Goal: Communication & Community: Connect with others

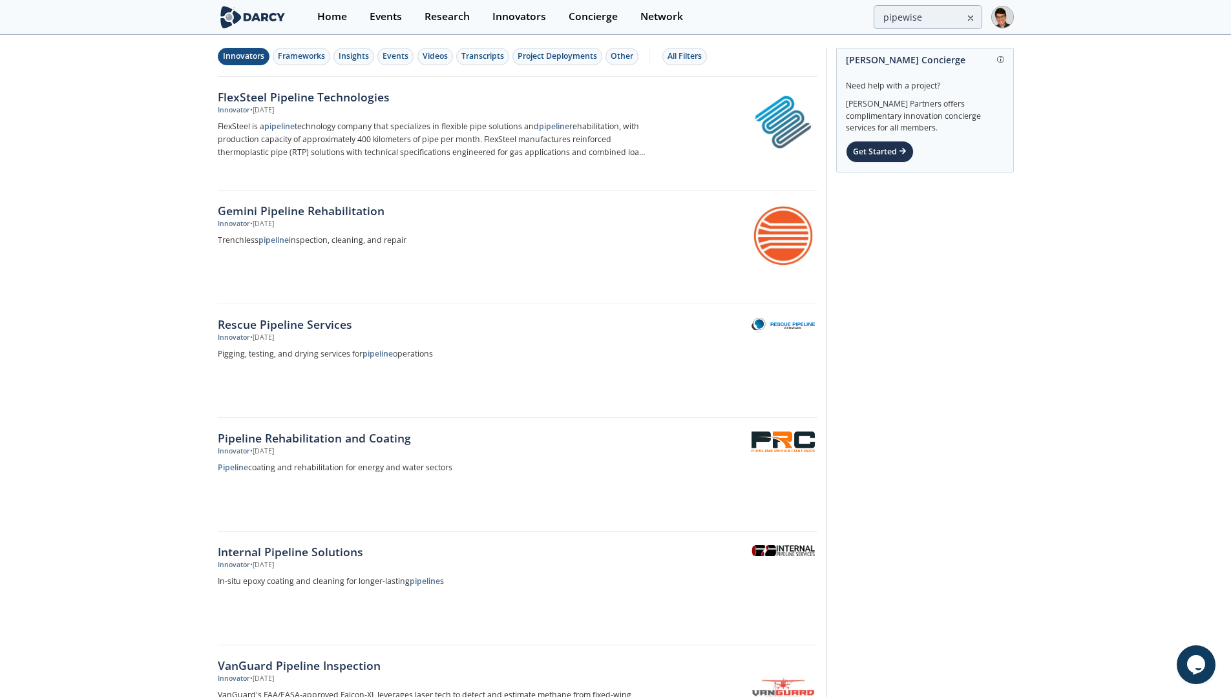
click at [246, 23] on img at bounding box center [253, 17] width 70 height 23
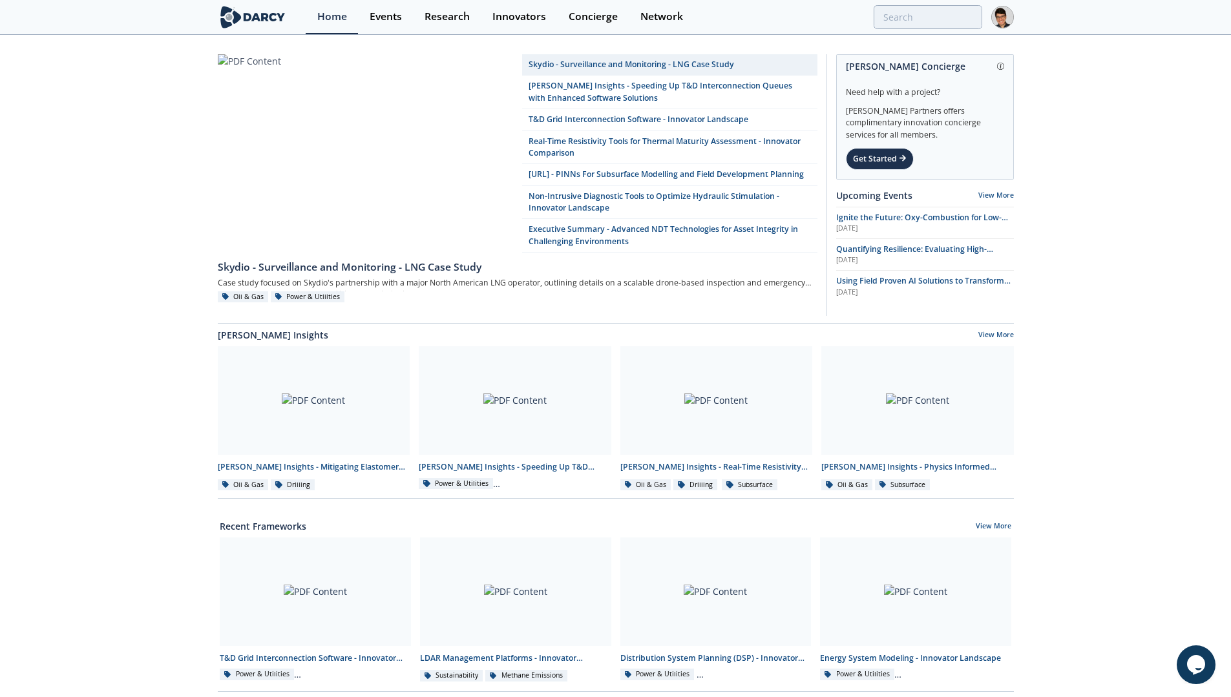
click at [290, 101] on link at bounding box center [365, 153] width 295 height 198
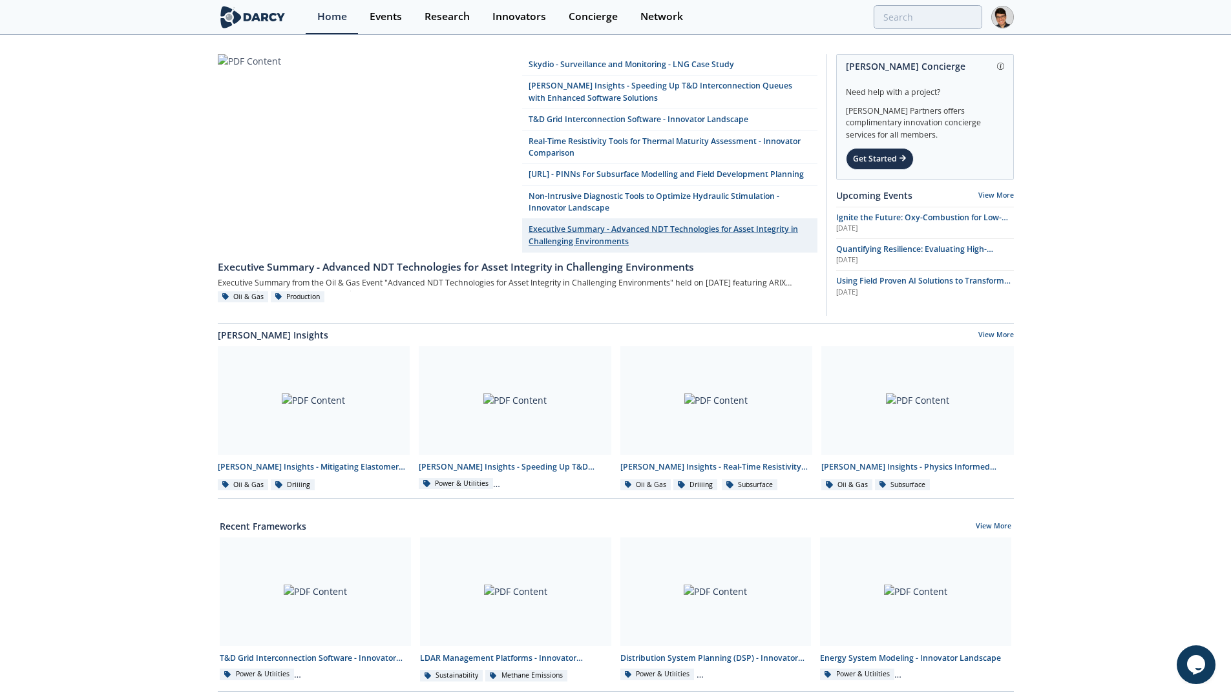
click at [589, 253] on link "Executive Summary - Advanced NDT Technologies for Asset Integrity in Challengin…" at bounding box center [669, 236] width 295 height 34
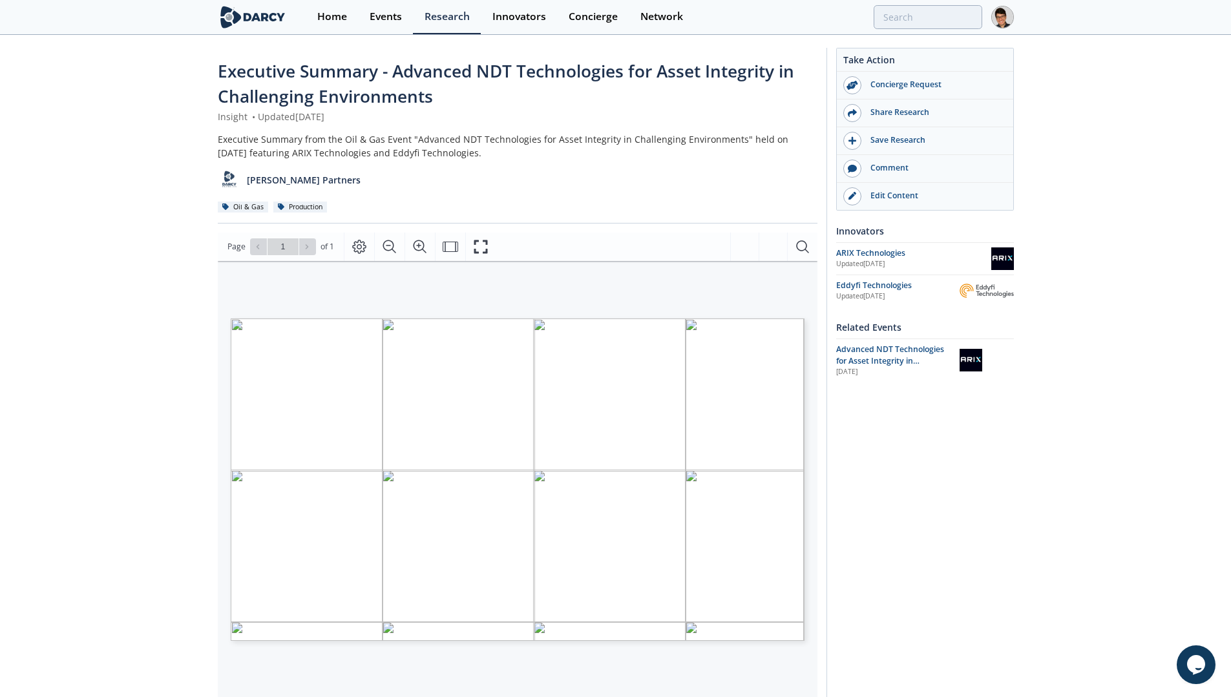
click at [280, 12] on img at bounding box center [253, 17] width 70 height 23
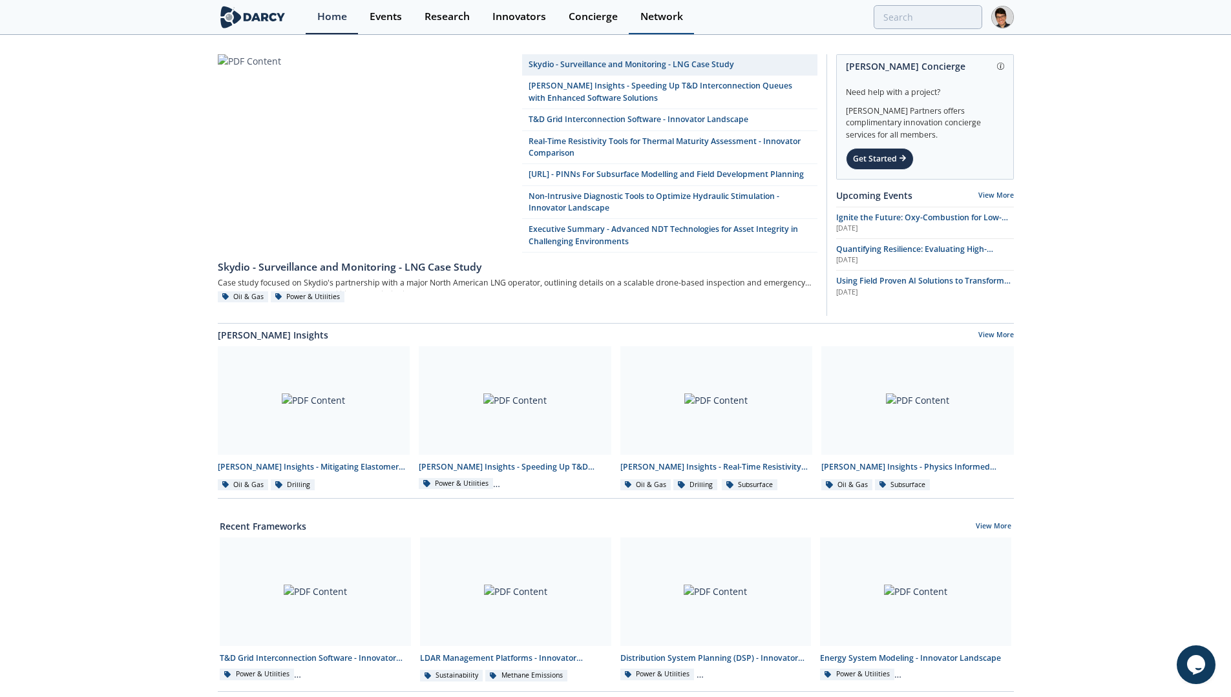
click at [671, 21] on div "Network" at bounding box center [661, 17] width 43 height 10
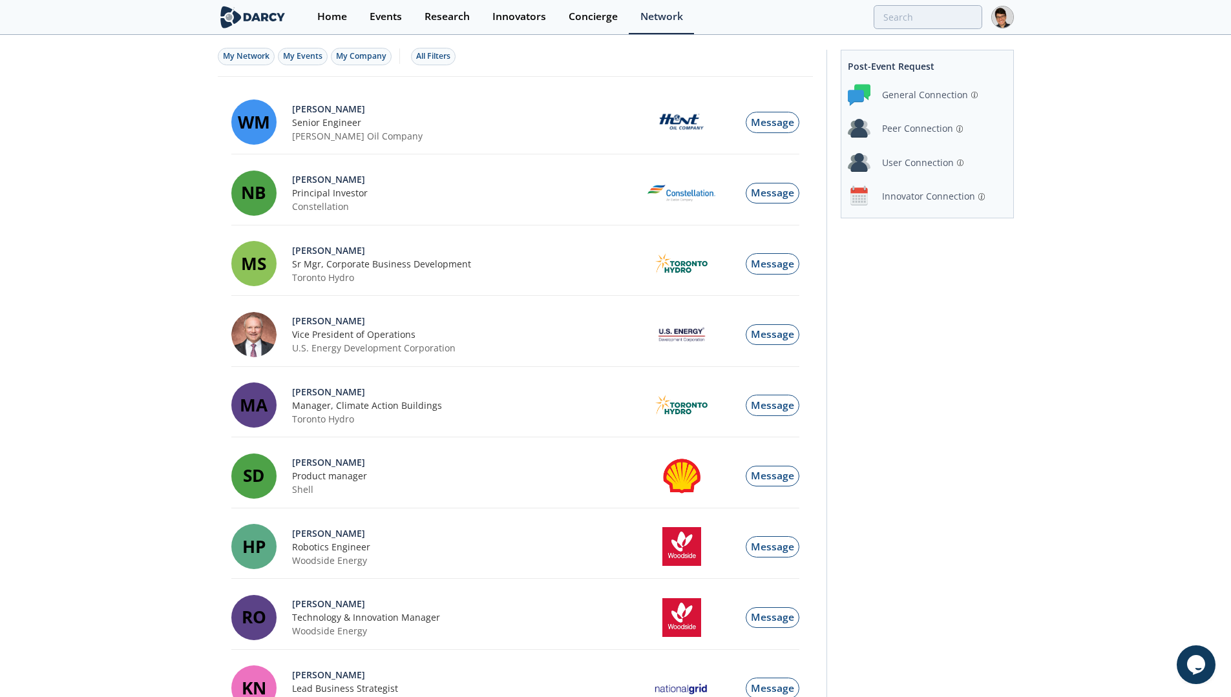
click at [914, 194] on div "Innovator Connection" at bounding box center [928, 196] width 93 height 14
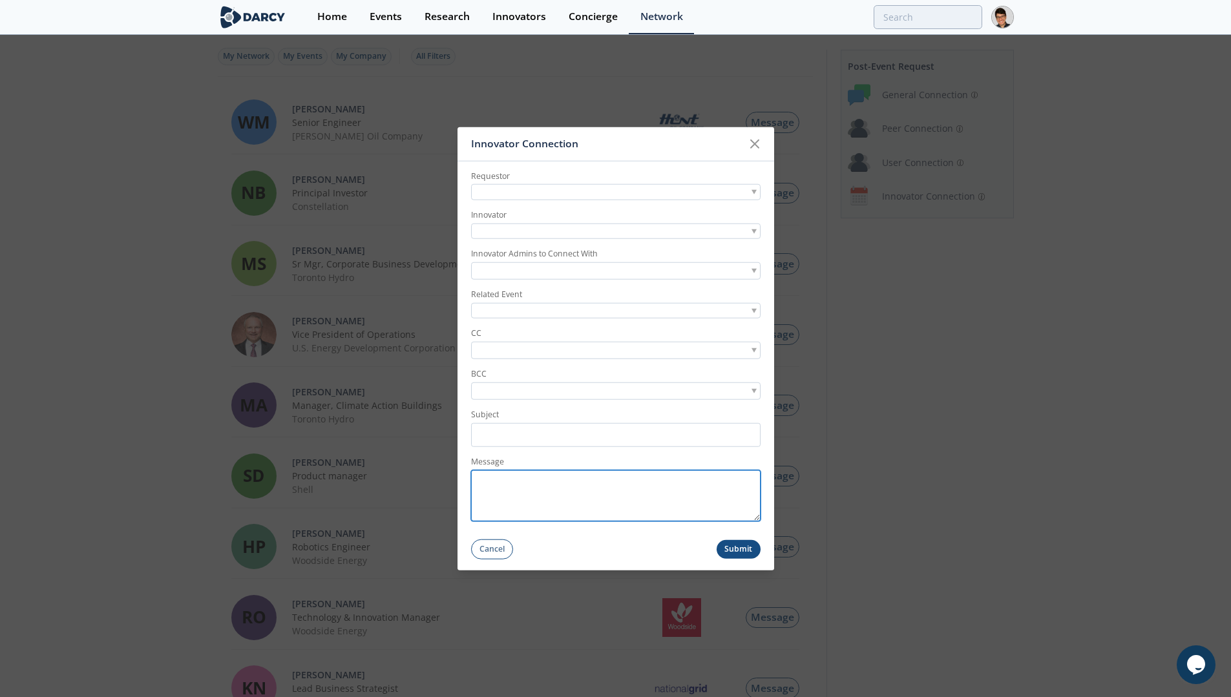
click at [559, 490] on textarea "Message" at bounding box center [615, 495] width 289 height 51
paste textarea "Hello [PERSON_NAME], Thank you for joining our session [DATE]. Based on your po…"
click at [534, 498] on textarea "Hello [PERSON_NAME], Thank you for joining our session [DATE]. Based on your po…" at bounding box center [615, 495] width 289 height 51
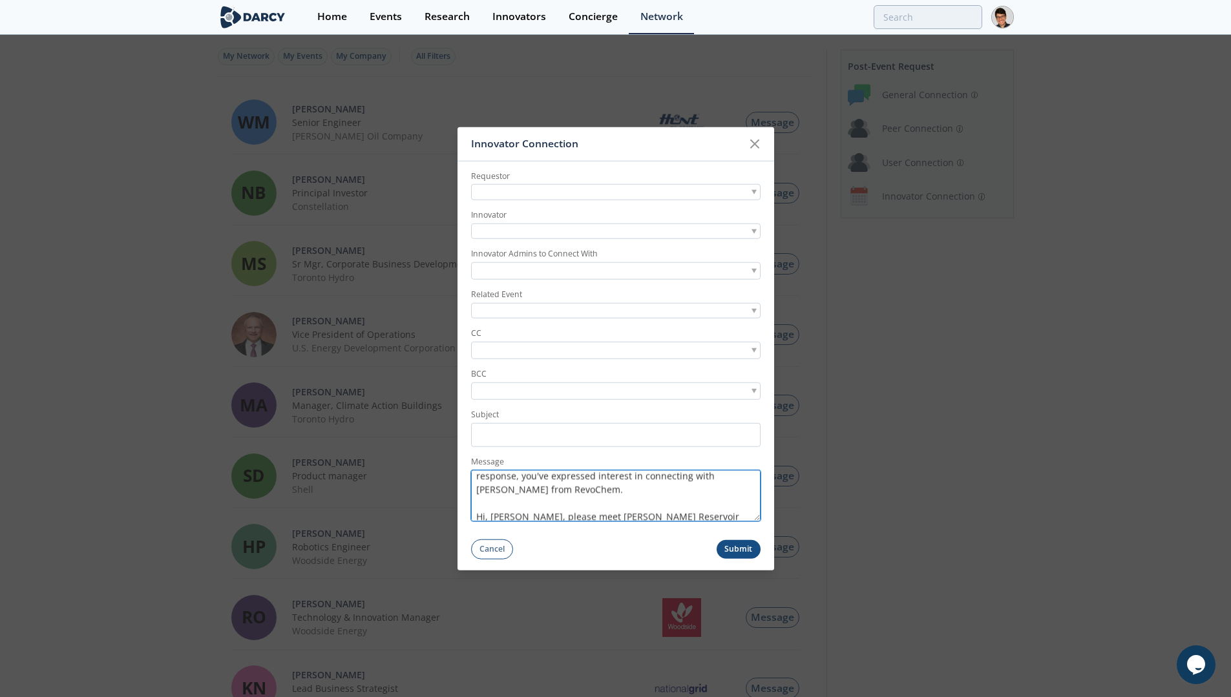
scroll to position [31, 0]
drag, startPoint x: 513, startPoint y: 506, endPoint x: 497, endPoint y: 503, distance: 16.5
click at [497, 503] on textarea "Hello [PERSON_NAME], Thank you for joining our session [DATE]. Based on your po…" at bounding box center [615, 495] width 289 height 51
click at [578, 510] on textarea "Hello [PERSON_NAME], Thank you for joining our session [DATE]. Based on your po…" at bounding box center [615, 495] width 289 height 51
click at [598, 507] on textarea "Hello [PERSON_NAME], Thank you for joining our session [DATE]. Based on your po…" at bounding box center [615, 495] width 289 height 51
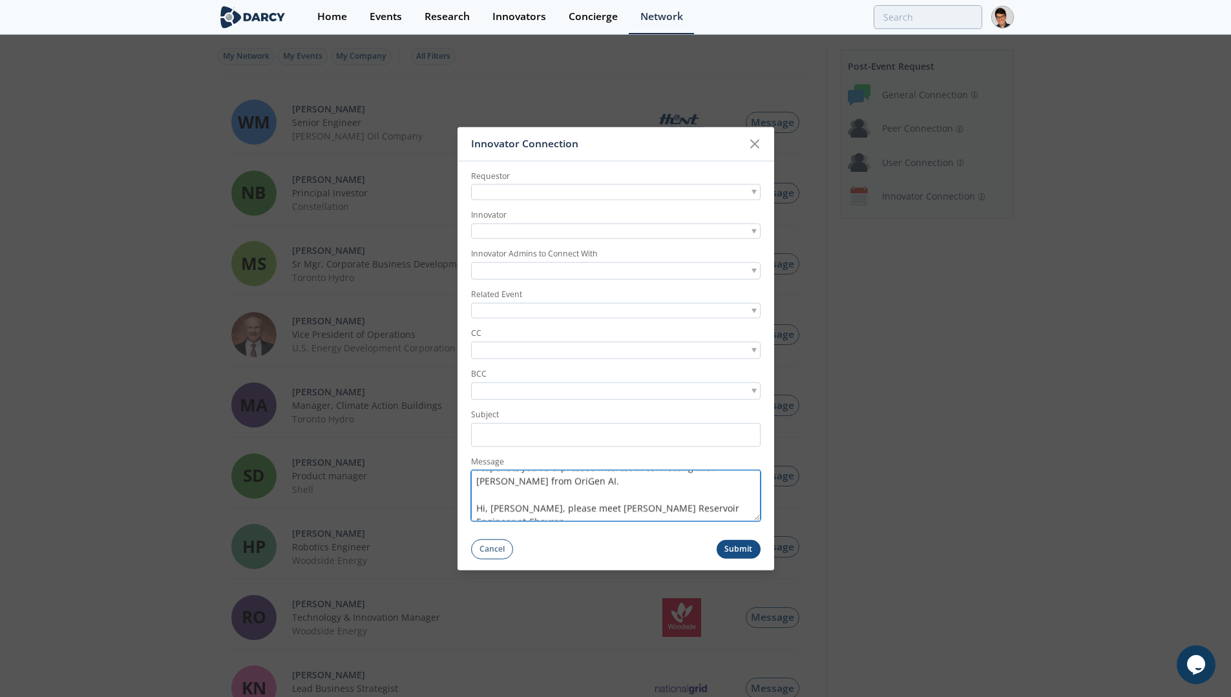
scroll to position [61, 0]
drag, startPoint x: 505, startPoint y: 503, endPoint x: 491, endPoint y: 504, distance: 14.3
click at [491, 504] on textarea "Hello [PERSON_NAME], Thank you for joining our session [DATE]. Based on your po…" at bounding box center [615, 495] width 289 height 51
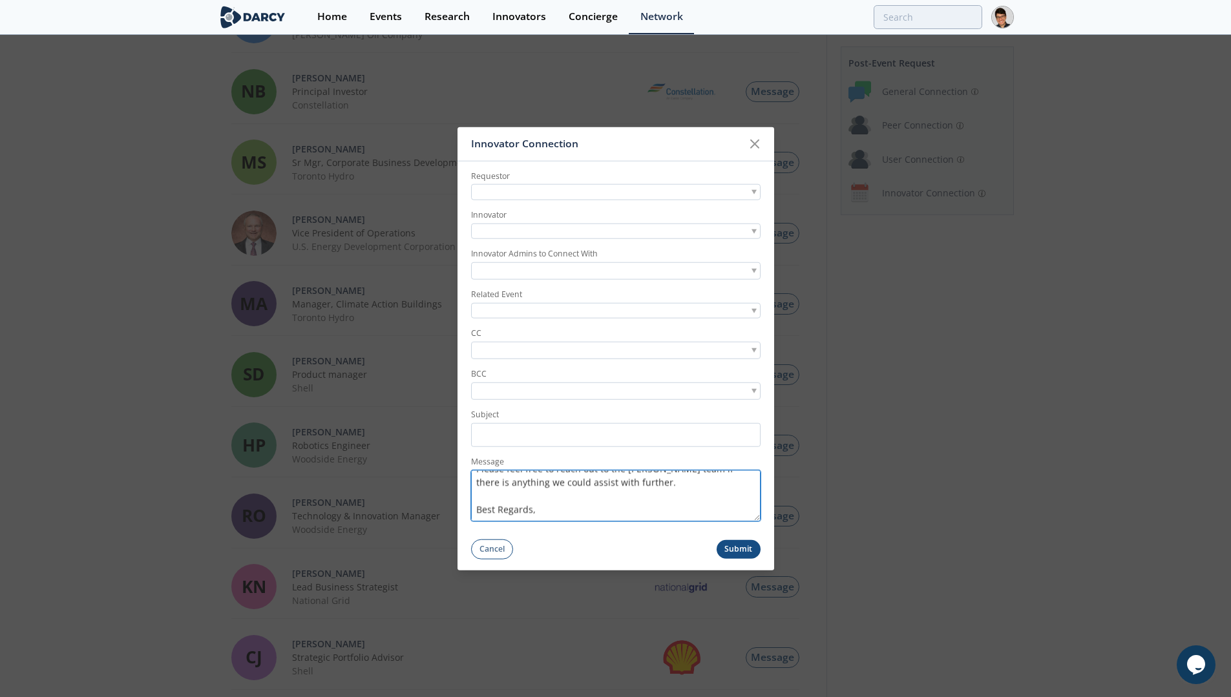
click at [544, 507] on textarea "Hello [PERSON_NAME], Thank you for joining our session [DATE]. Based on your po…" at bounding box center [615, 495] width 289 height 51
click at [526, 483] on textarea "Hello [PERSON_NAME], Thank you for joining our session [DATE]. Based on your po…" at bounding box center [615, 495] width 289 height 51
drag, startPoint x: 529, startPoint y: 482, endPoint x: 502, endPoint y: 481, distance: 27.1
click at [502, 481] on textarea "Hello [PERSON_NAME], Thank you for joining our session [DATE]. Based on your po…" at bounding box center [615, 495] width 289 height 51
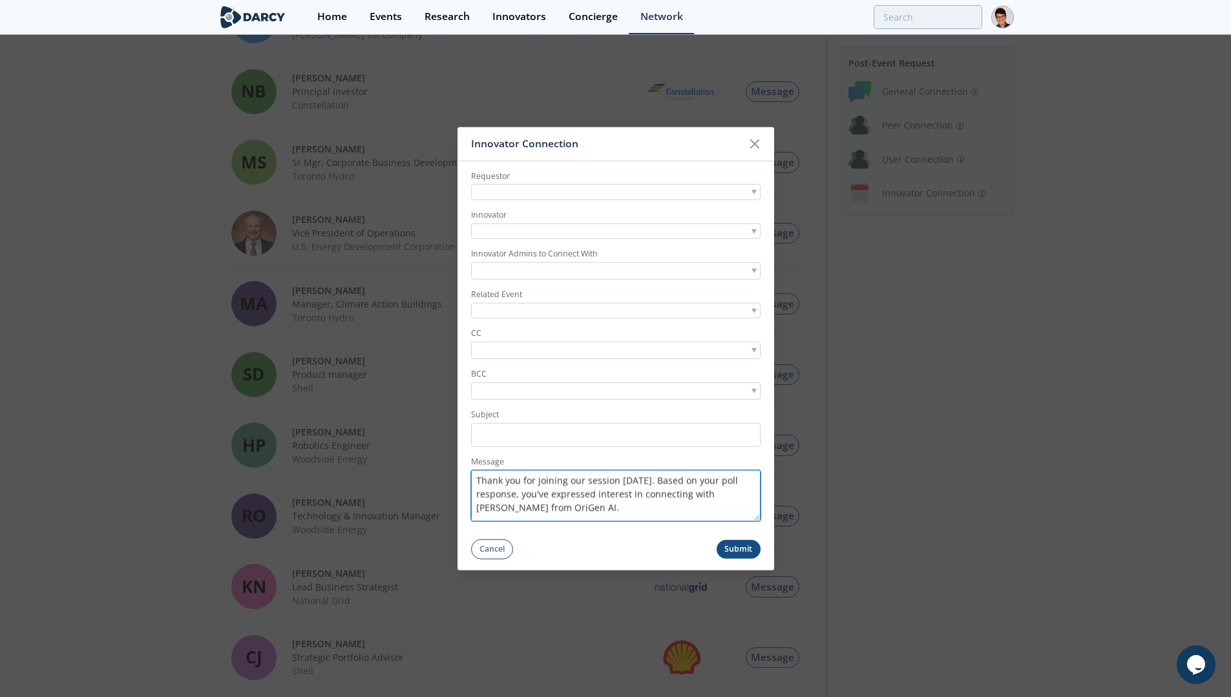
scroll to position [65, 0]
drag, startPoint x: 633, startPoint y: 502, endPoint x: 576, endPoint y: 503, distance: 56.2
click at [576, 503] on textarea "Hello XXXXXX, Thank you for joining our session [DATE]. Based on your poll resp…" at bounding box center [615, 495] width 289 height 51
drag, startPoint x: 705, startPoint y: 499, endPoint x: 617, endPoint y: 503, distance: 87.9
click at [617, 503] on textarea "Hello XXXXXX, Thank you for joining our session [DATE]. Based on your poll resp…" at bounding box center [615, 495] width 289 height 51
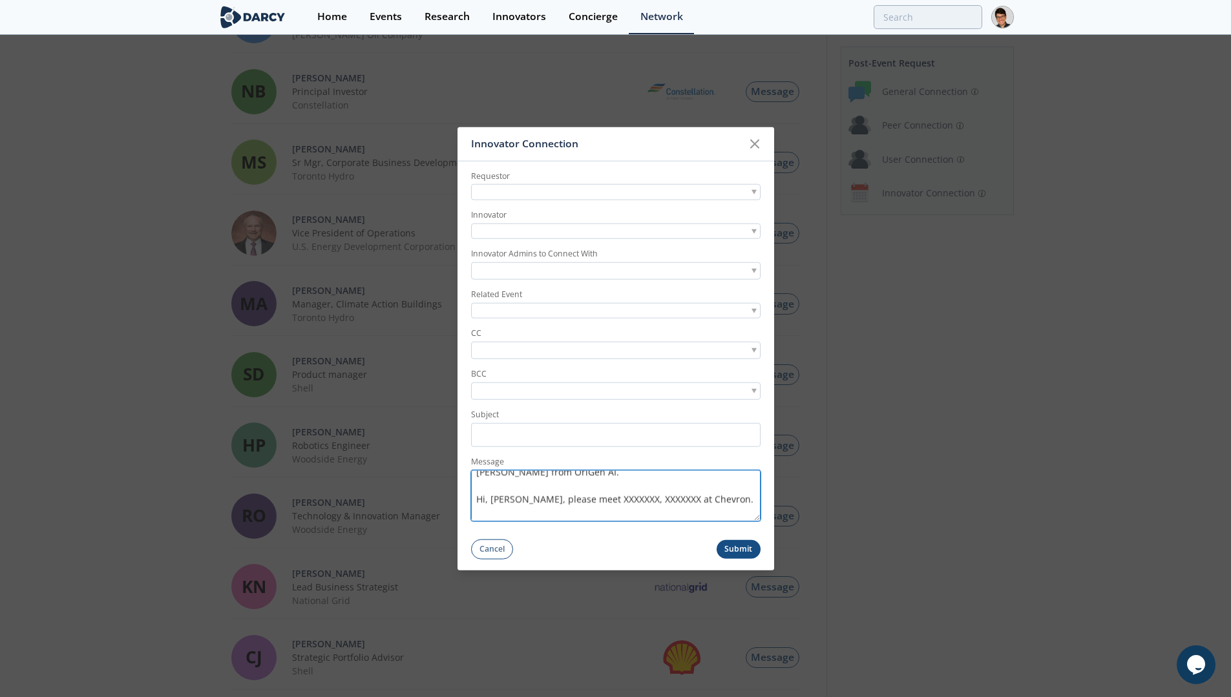
drag, startPoint x: 699, startPoint y: 501, endPoint x: 667, endPoint y: 501, distance: 31.7
click at [667, 501] on textarea "Hello XXXXXX, Thank you for joining our session [DATE]. Based on your poll resp…" at bounding box center [615, 495] width 289 height 51
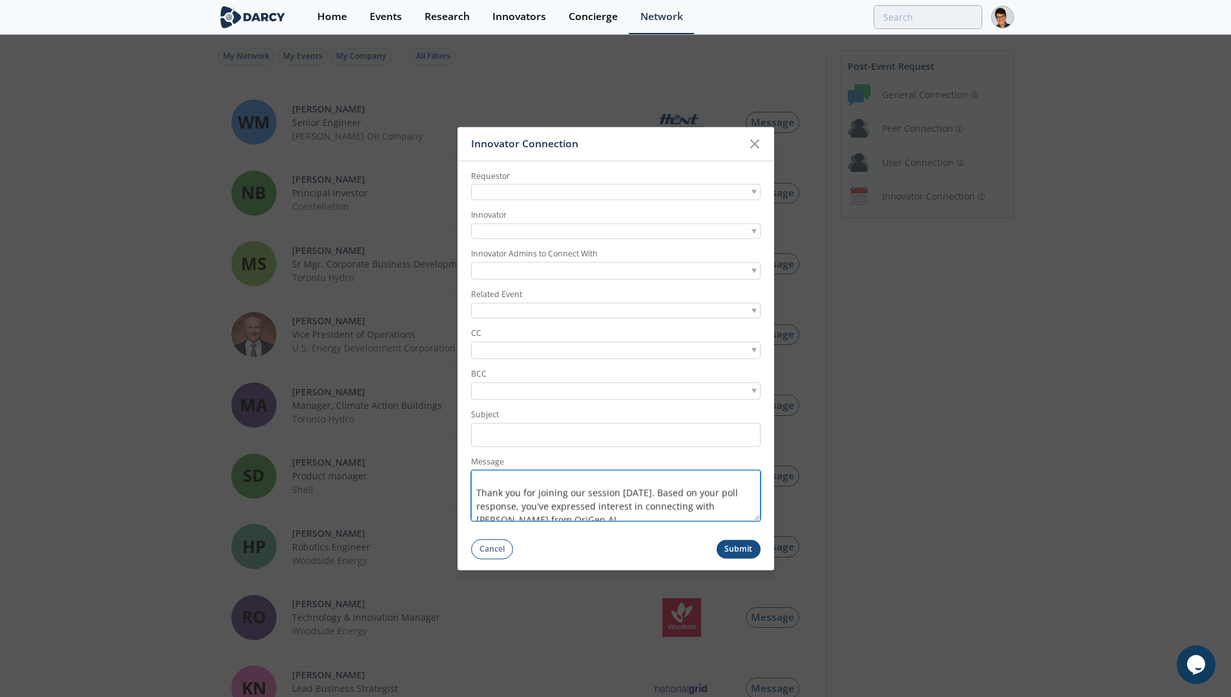
scroll to position [0, 0]
click at [598, 502] on textarea "Hello XXXXXX, Thank you for joining our session [DATE]. Based on your poll resp…" at bounding box center [615, 495] width 289 height 51
click at [575, 496] on textarea "Hello XXXXXX, Thank you for joining our session [DATE]. Based on your poll resp…" at bounding box center [615, 495] width 289 height 51
drag, startPoint x: 530, startPoint y: 485, endPoint x: 501, endPoint y: 487, distance: 29.1
click at [501, 487] on textarea "Hello XXXXXX, Thank you for joining our session [DATE]. Based on your poll resp…" at bounding box center [615, 495] width 289 height 51
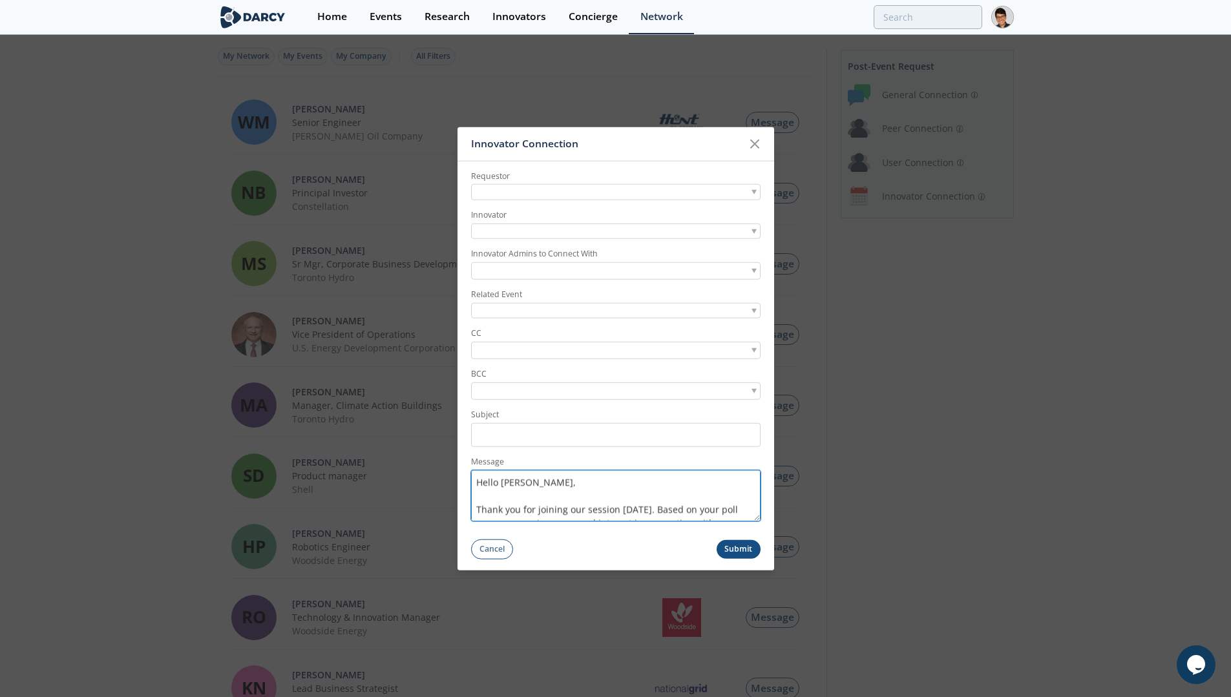
click at [678, 509] on textarea "Hello [PERSON_NAME], Thank you for joining our session [DATE]. Based on your po…" at bounding box center [615, 495] width 289 height 51
click at [584, 503] on textarea "Hello [PERSON_NAME], Thank you for joining our session [DATE]. Based on your po…" at bounding box center [615, 495] width 289 height 51
drag, startPoint x: 611, startPoint y: 495, endPoint x: 577, endPoint y: 495, distance: 34.2
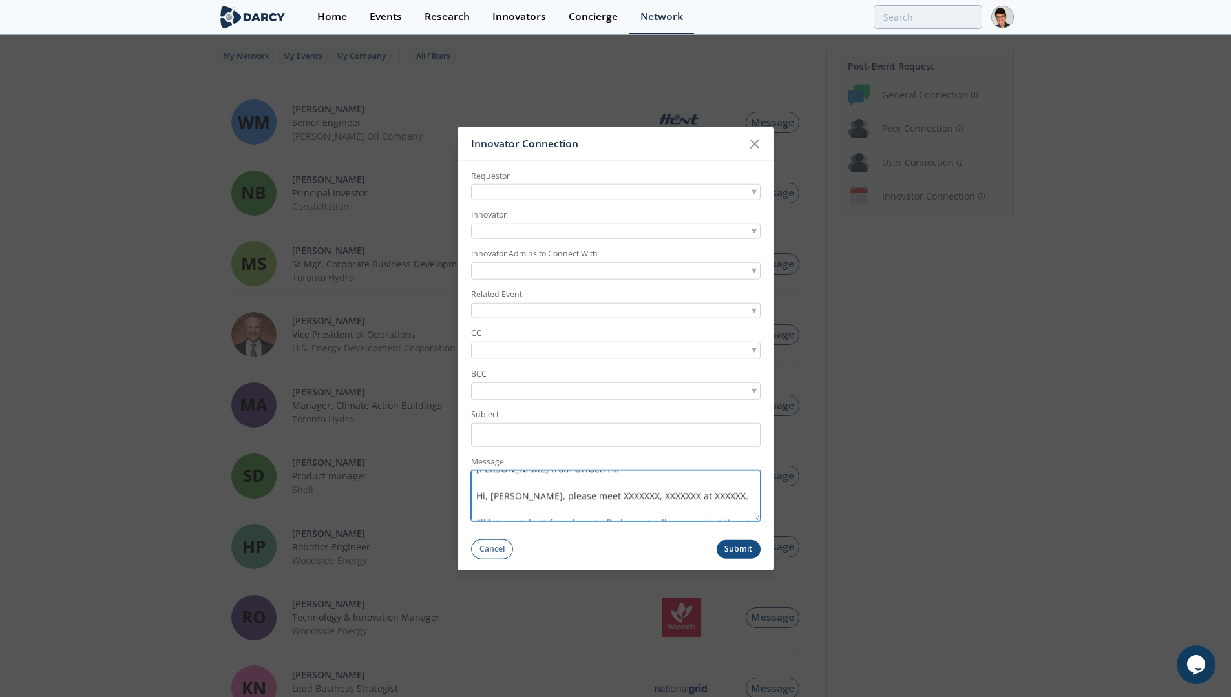
click at [577, 495] on textarea "Hello [PERSON_NAME], Thank you for joining our PINNS session [DATE]. Based on y…" at bounding box center [615, 495] width 289 height 51
drag, startPoint x: 686, startPoint y: 500, endPoint x: 658, endPoint y: 497, distance: 27.3
click at [658, 497] on textarea "Hello [PERSON_NAME], Thank you for joining our PINNS session [DATE]. Based on y…" at bounding box center [615, 495] width 289 height 51
type textarea "Hello [PERSON_NAME], Thank you for joining our PINNS session [DATE]. Based on y…"
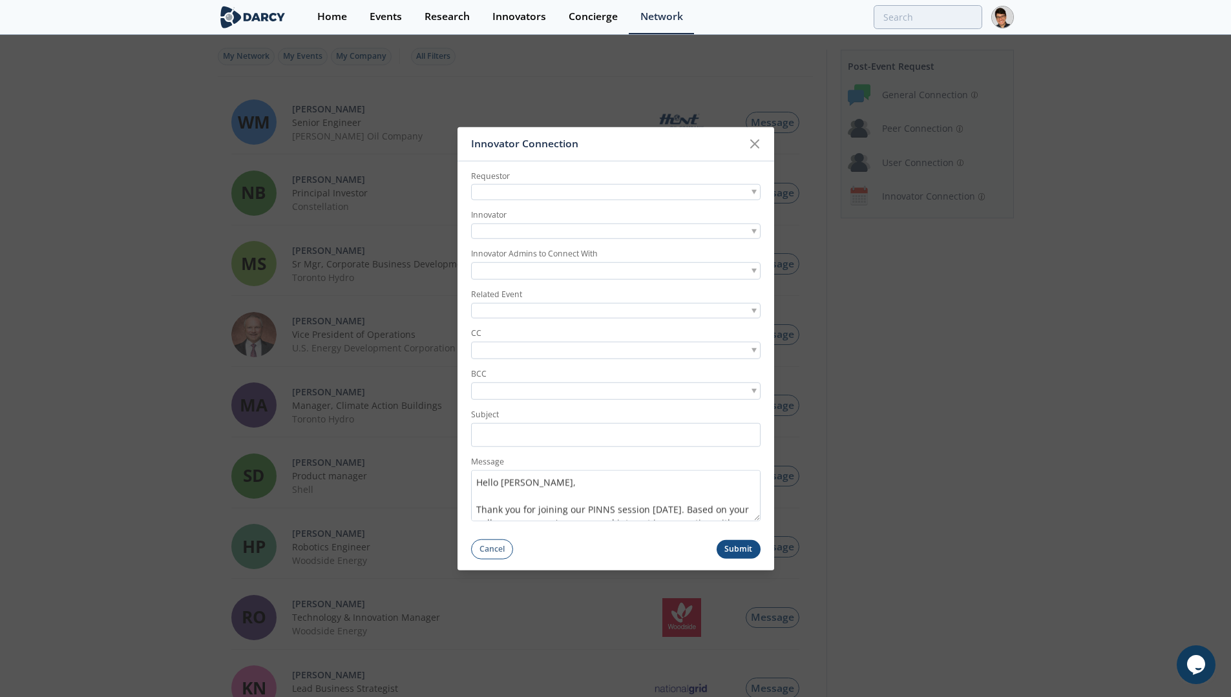
click at [569, 193] on div at bounding box center [615, 192] width 289 height 16
type input "[PERSON_NAME][EMAIL_ADDRESS][PERSON_NAME][DOMAIN_NAME]"
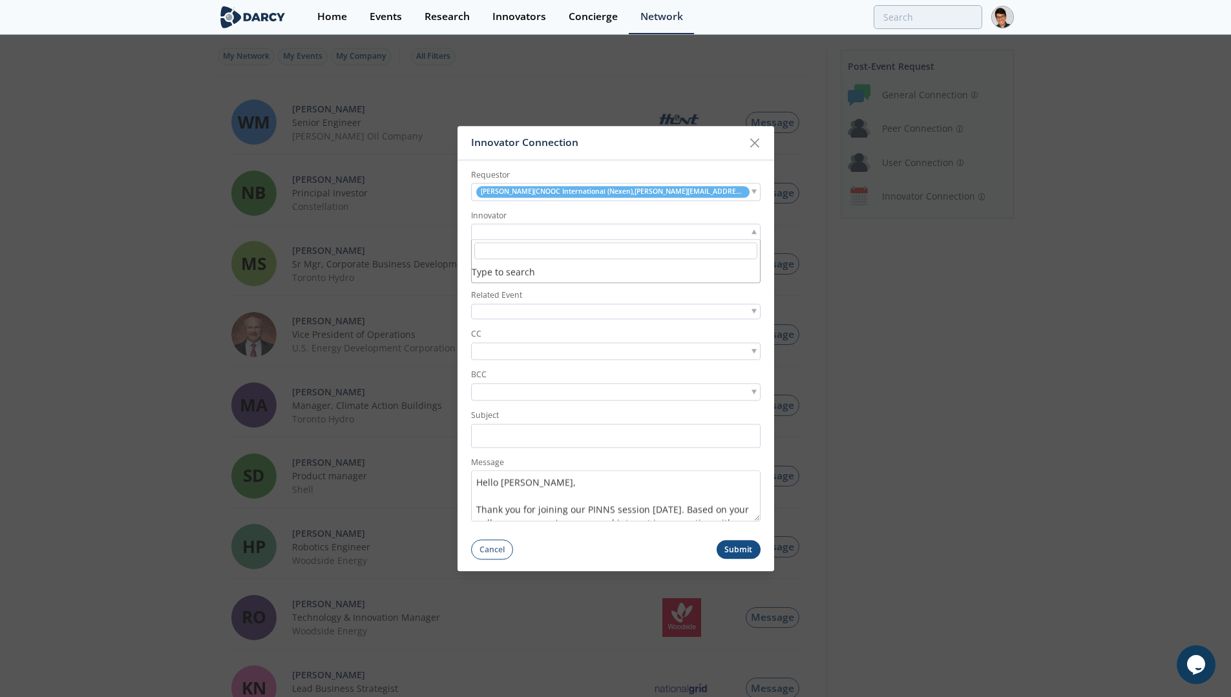
click at [560, 233] on div at bounding box center [615, 232] width 289 height 16
type input "o"
type input "OriGen"
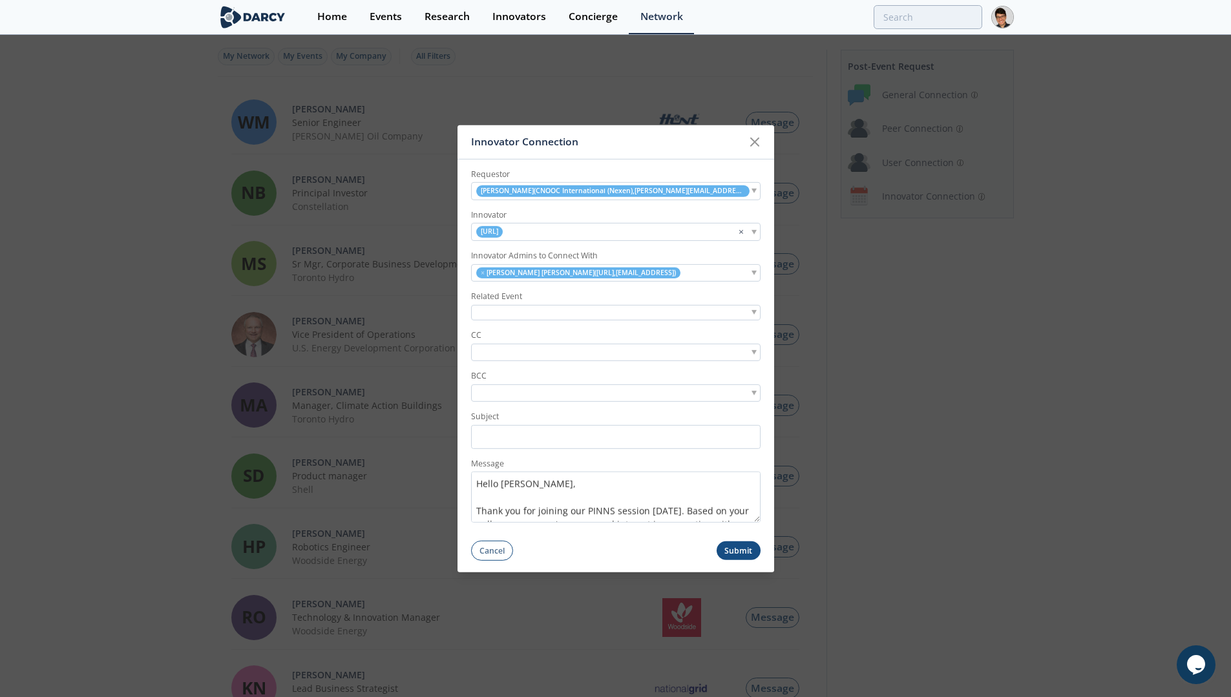
click at [729, 280] on div "× [PERSON_NAME] [PERSON_NAME] ( [URL] , [EMAIL_ADDRESS] )" at bounding box center [615, 272] width 289 height 17
click at [647, 338] on label "CC" at bounding box center [615, 336] width 289 height 12
click at [642, 317] on div at bounding box center [615, 312] width 289 height 16
type input "pinns"
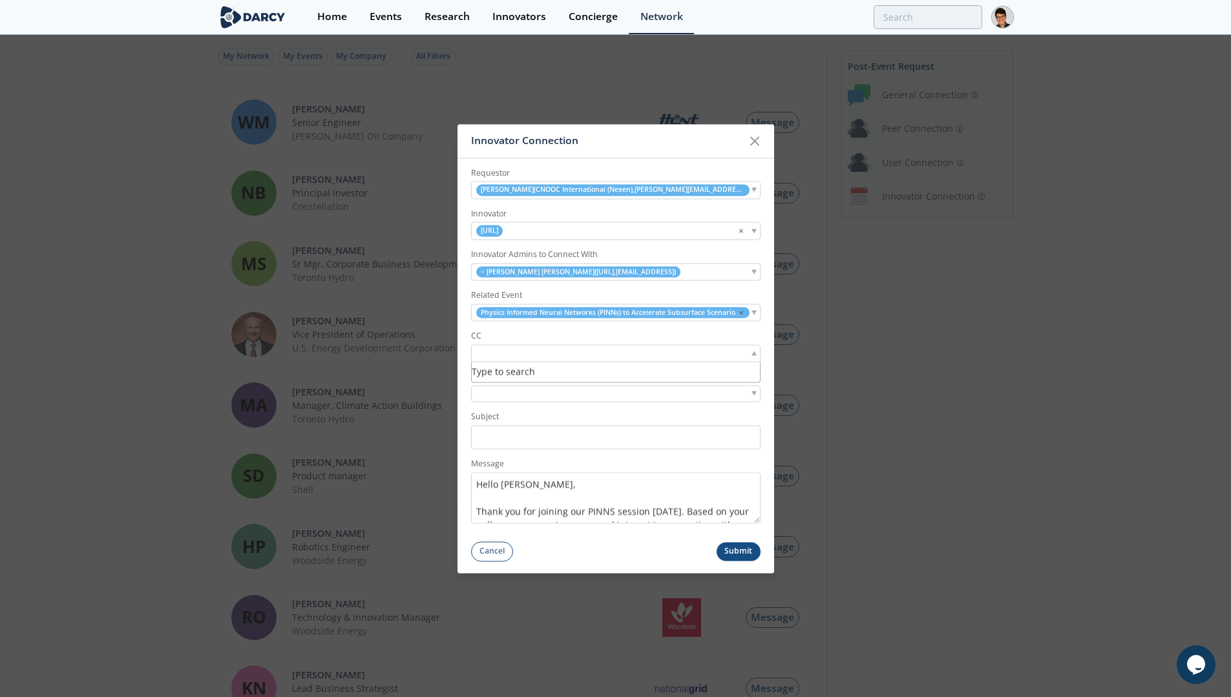
click at [616, 355] on div at bounding box center [615, 352] width 289 height 17
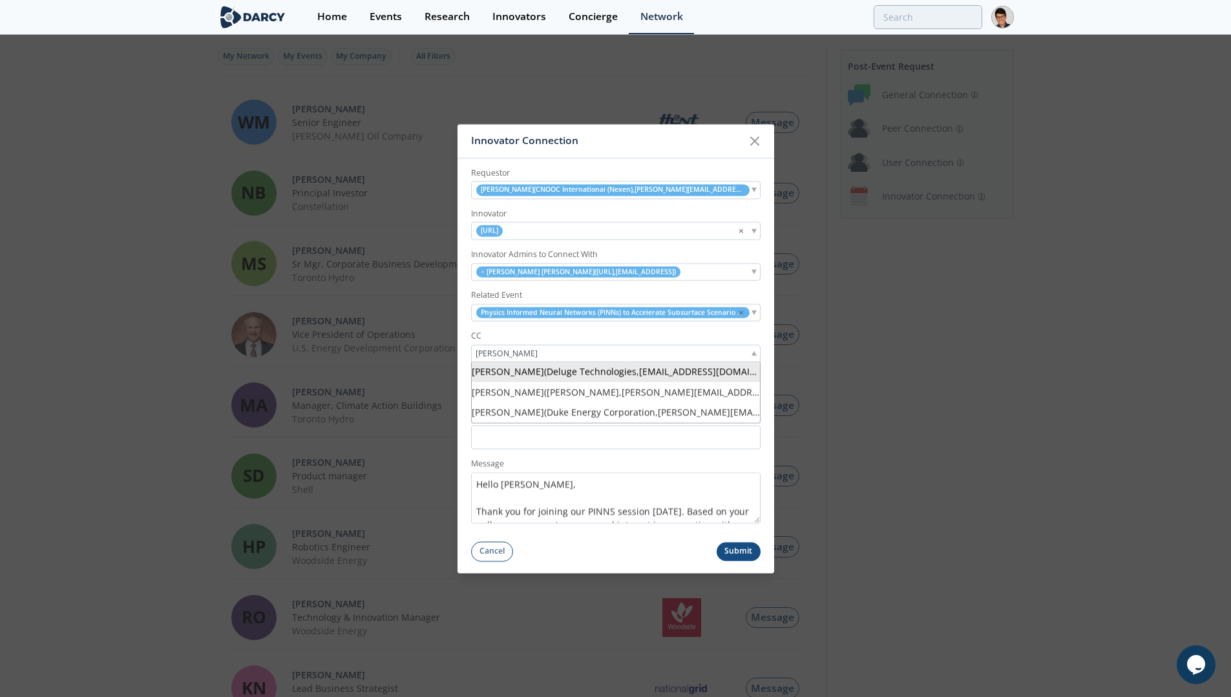
type input "[PERSON_NAME]"
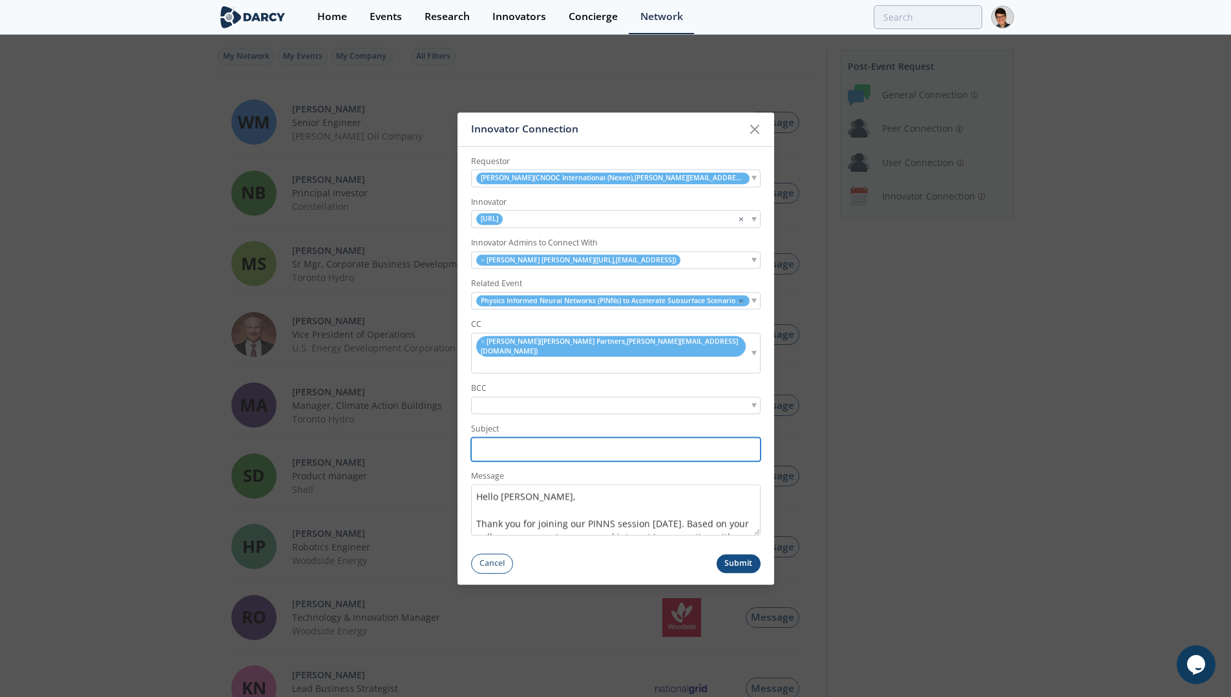
click at [532, 437] on input "Subject" at bounding box center [615, 449] width 289 height 24
paste input "[PERSON_NAME] Partners connection to RevoChem | Geochemical Fingerprinting Event"
drag, startPoint x: 605, startPoint y: 438, endPoint x: 558, endPoint y: 439, distance: 47.2
click at [558, 439] on input "[PERSON_NAME] Partners connection to RevoChem | Geochemical Fingerprinting Event" at bounding box center [615, 449] width 289 height 24
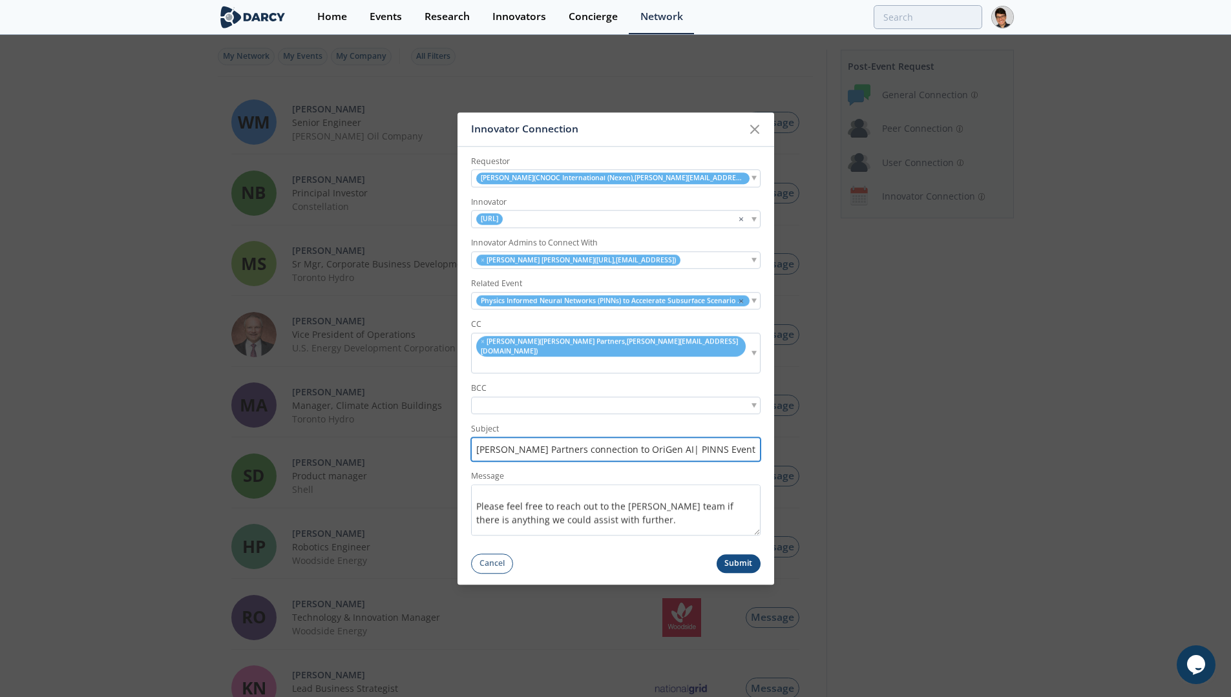
scroll to position [190, 0]
type input "[PERSON_NAME] Partners connection to OriGen AI| PINNS Event"
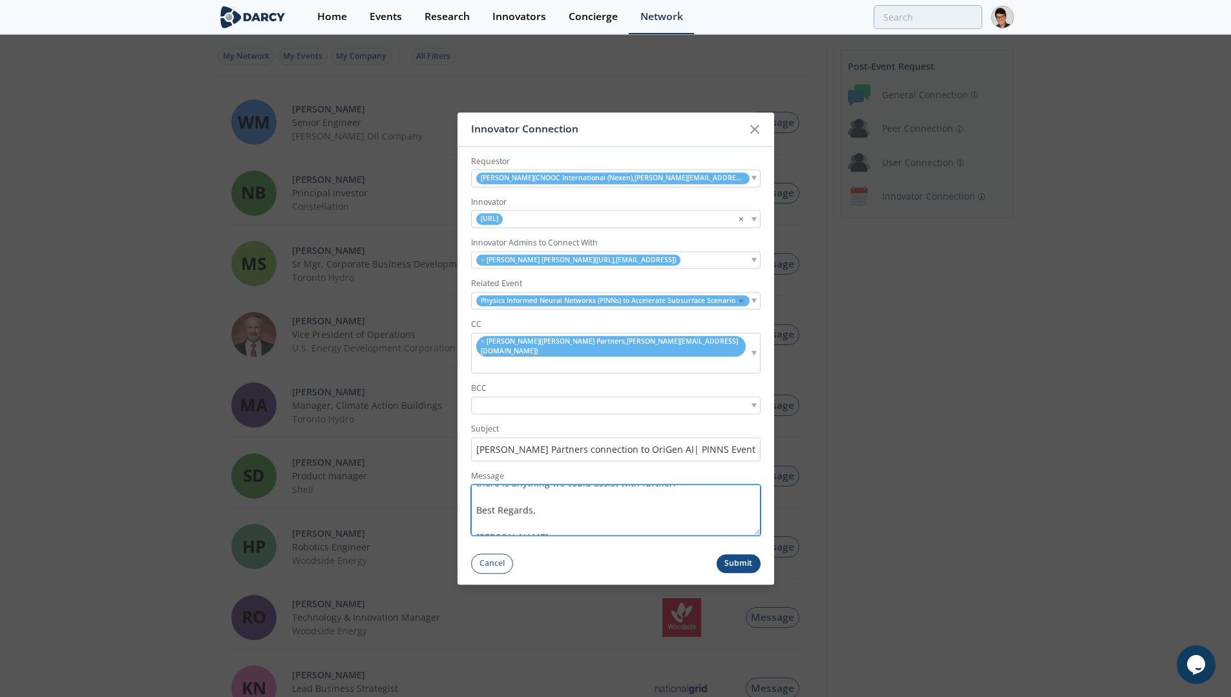
click at [605, 520] on textarea "Hello [PERSON_NAME], Thank you for joining our PINNS session [DATE]. Based on y…" at bounding box center [615, 510] width 289 height 51
click at [735, 554] on button "Submit" at bounding box center [739, 563] width 44 height 19
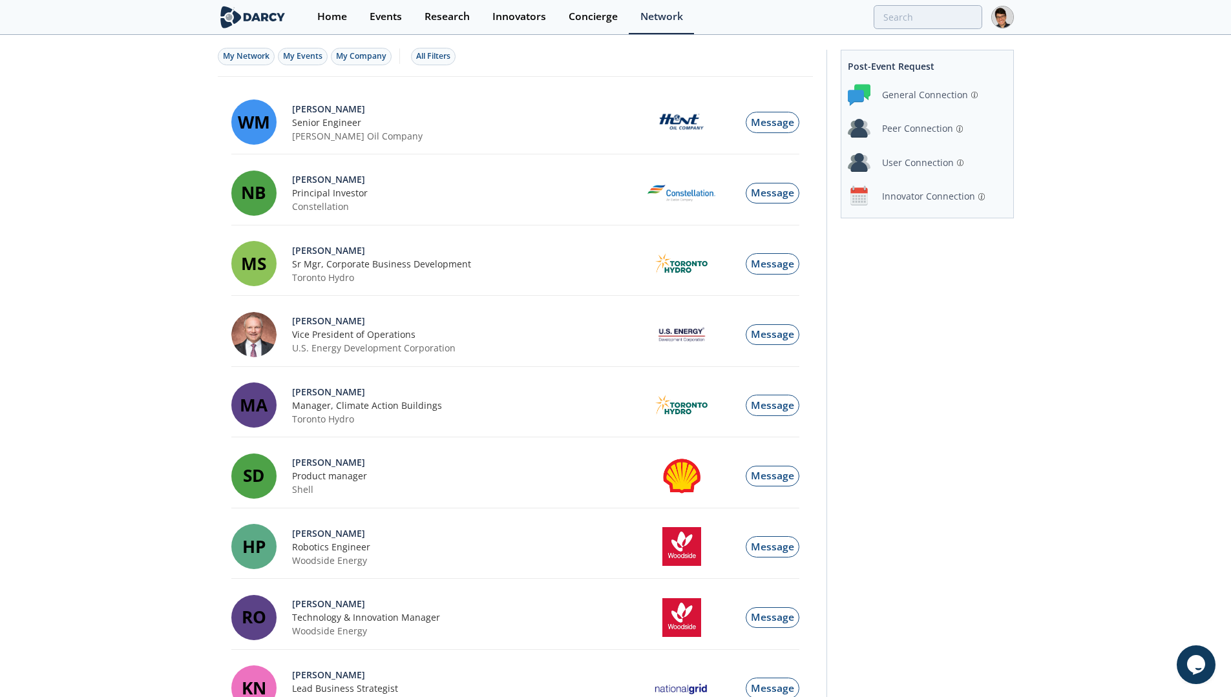
click at [932, 200] on div "Innovator Connection" at bounding box center [928, 196] width 93 height 14
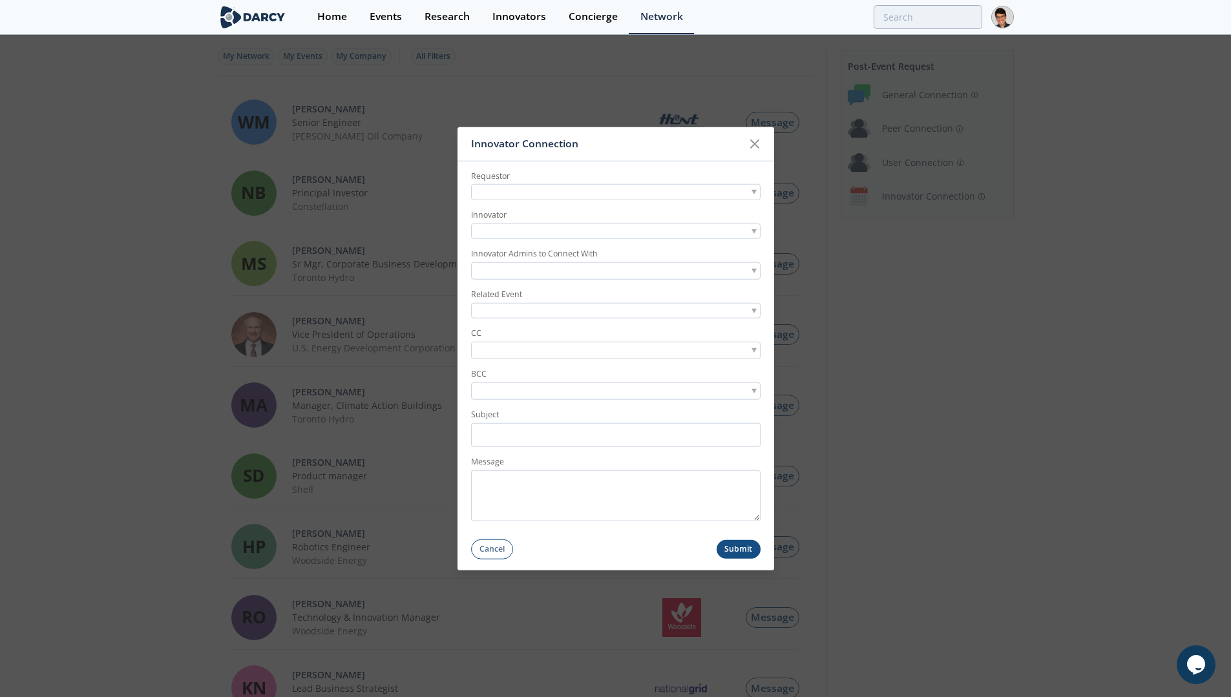
click at [536, 187] on div at bounding box center [615, 192] width 289 height 16
type input "[PERSON_NAME][EMAIL_ADDRESS][PERSON_NAME][DOMAIN_NAME]"
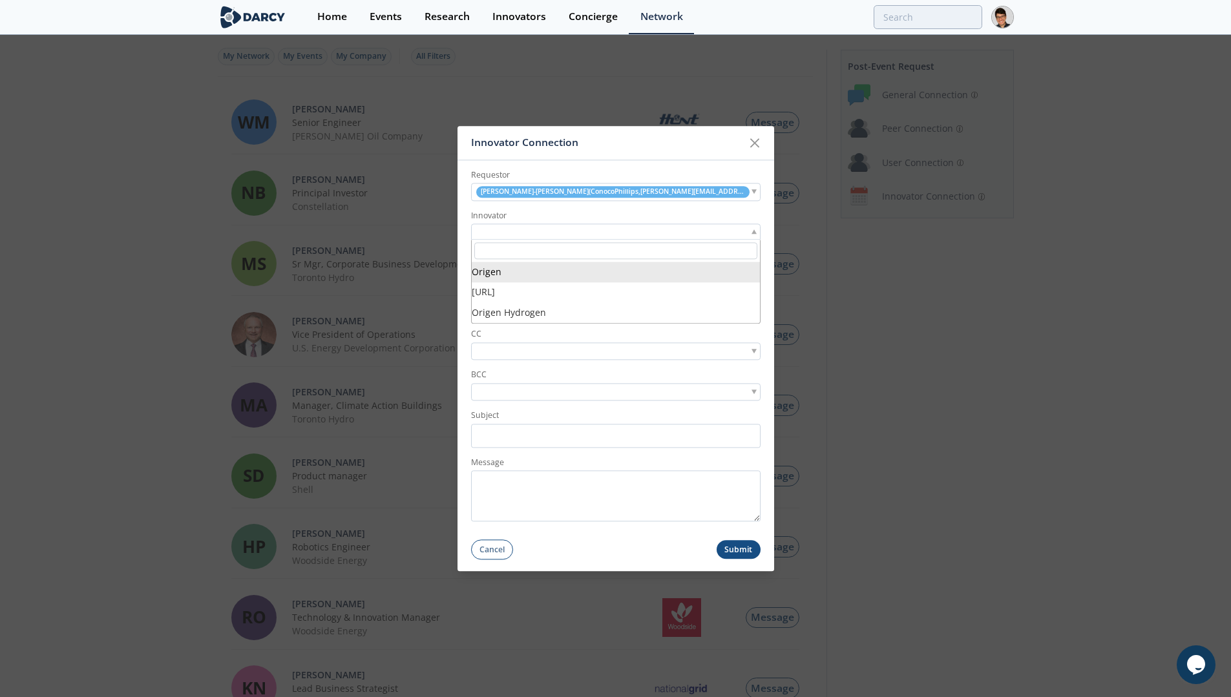
click at [545, 232] on div at bounding box center [615, 232] width 289 height 16
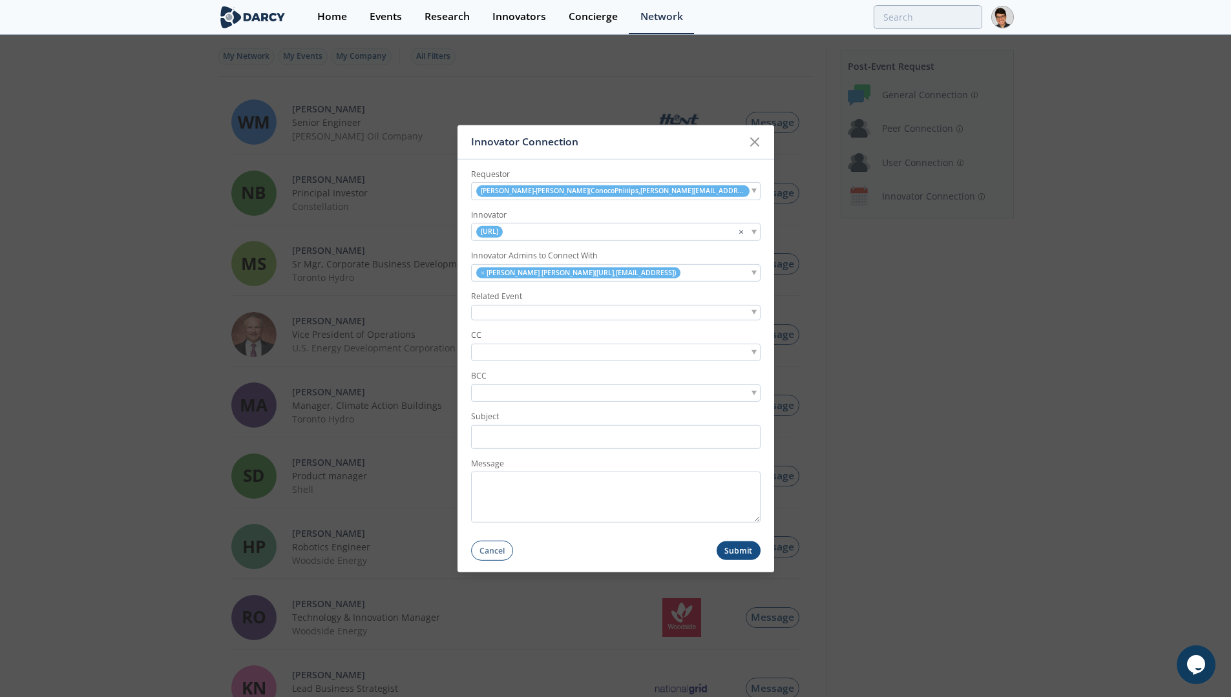
click at [501, 306] on div at bounding box center [615, 312] width 289 height 16
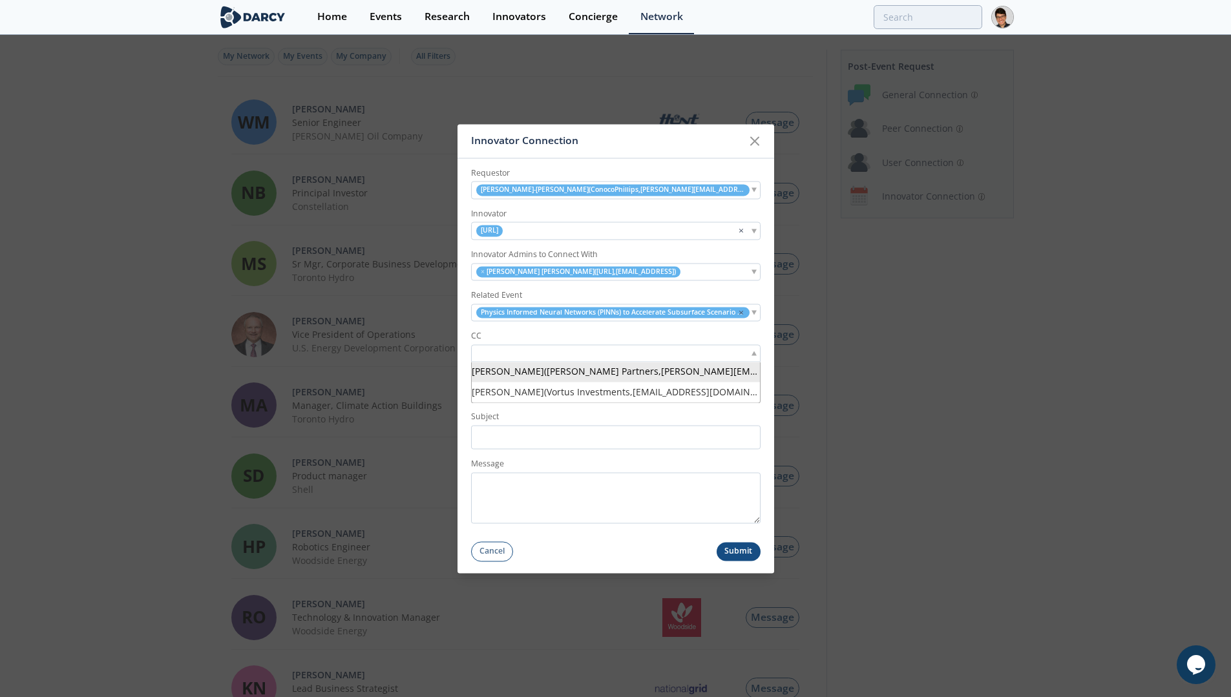
click at [540, 352] on input "search" at bounding box center [518, 353] width 89 height 14
type input "nikhil so"
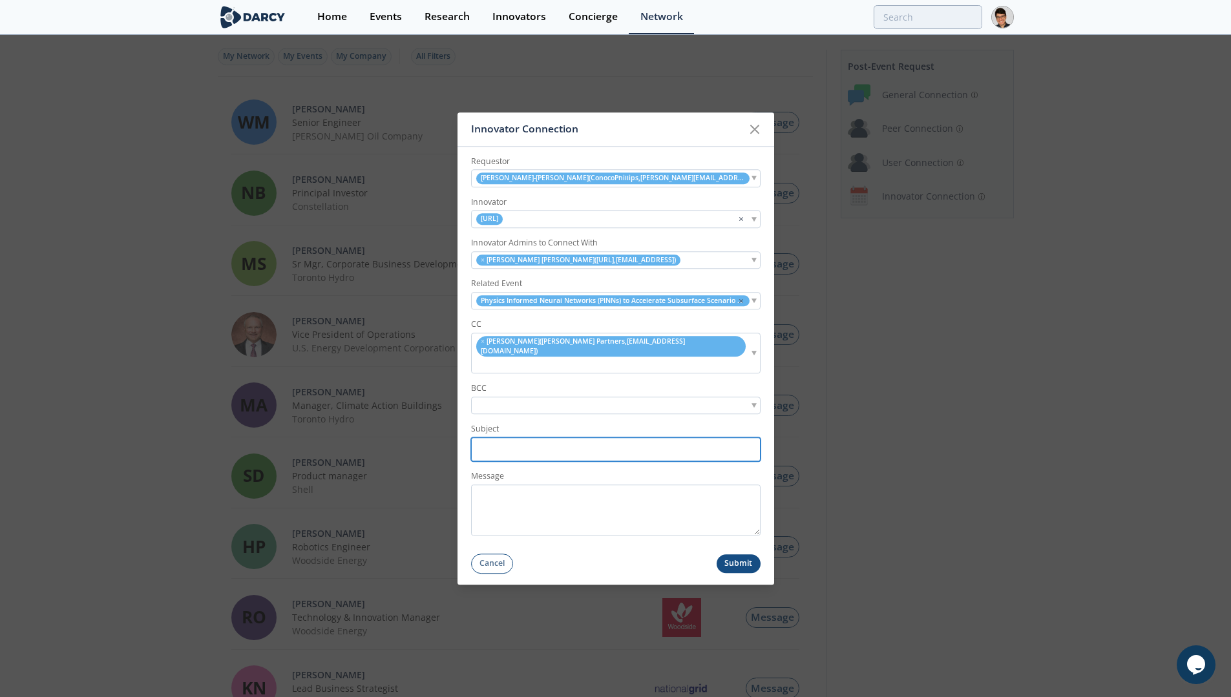
click at [605, 437] on input "Subject" at bounding box center [615, 449] width 289 height 24
paste input "[PERSON_NAME] Partners connection to OriGen AI| PINNS Event"
type input "[PERSON_NAME] Partners connection to OriGen AI| PINNS Event"
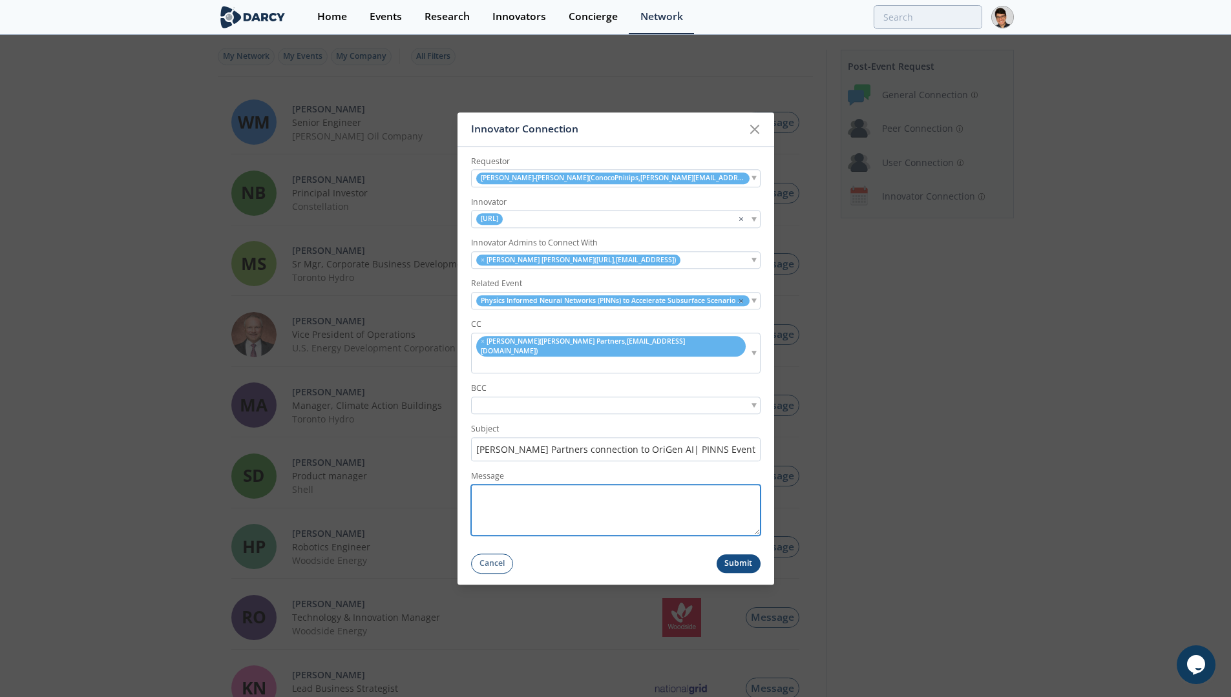
click at [547, 502] on textarea "Message" at bounding box center [615, 510] width 289 height 51
paste textarea "Hello [PERSON_NAME], Thank you for joining our PINNS session [DATE]. Based on y…"
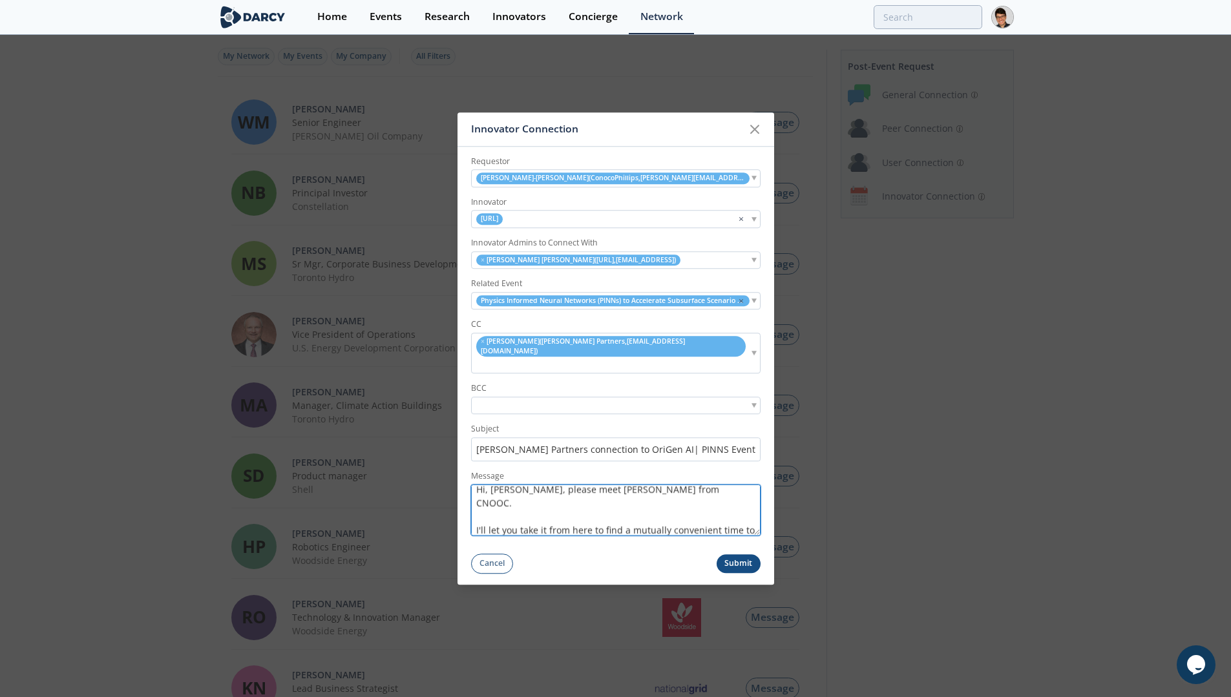
scroll to position [0, 0]
drag, startPoint x: 525, startPoint y: 486, endPoint x: 500, endPoint y: 488, distance: 24.6
click at [500, 488] on textarea "Hello [PERSON_NAME], Thank you for joining our PINNS session [DATE]. Based on y…" at bounding box center [615, 510] width 289 height 51
drag, startPoint x: 633, startPoint y: 509, endPoint x: 577, endPoint y: 509, distance: 55.6
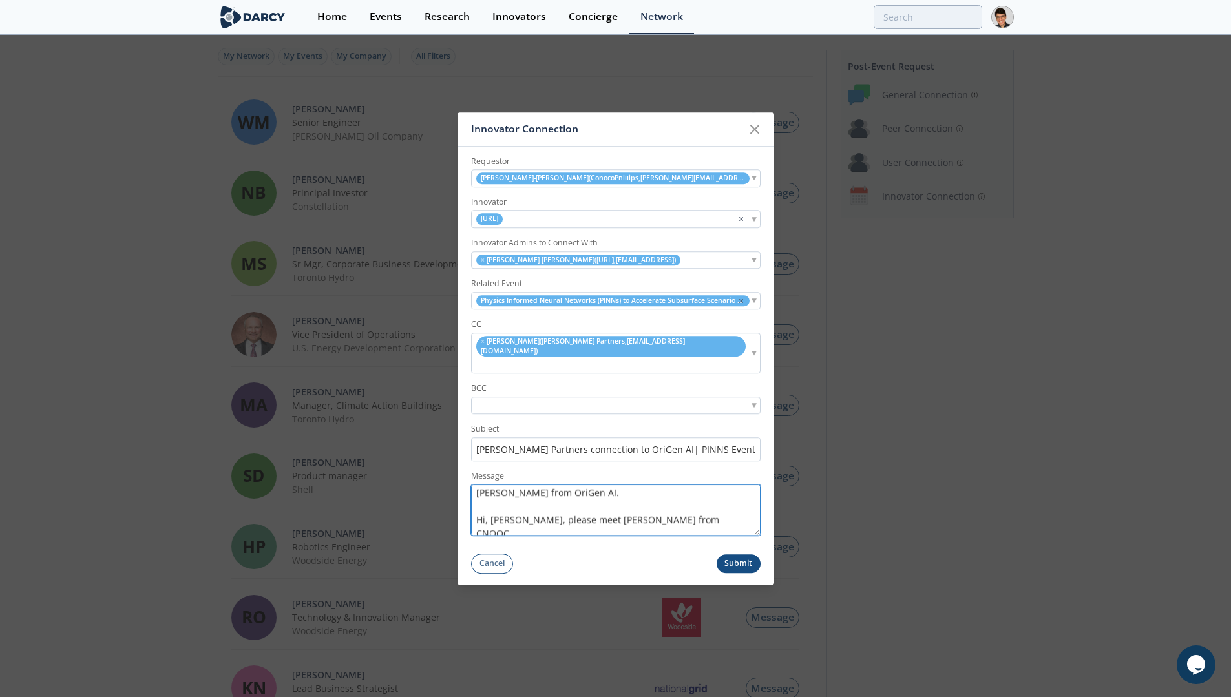
click at [577, 509] on textarea "Hello [PERSON_NAME][GEOGRAPHIC_DATA], Thank you for joining our PINNS session […" at bounding box center [615, 510] width 289 height 51
type textarea "Hello [PERSON_NAME][GEOGRAPHIC_DATA], Thank you for joining our PINNS session […"
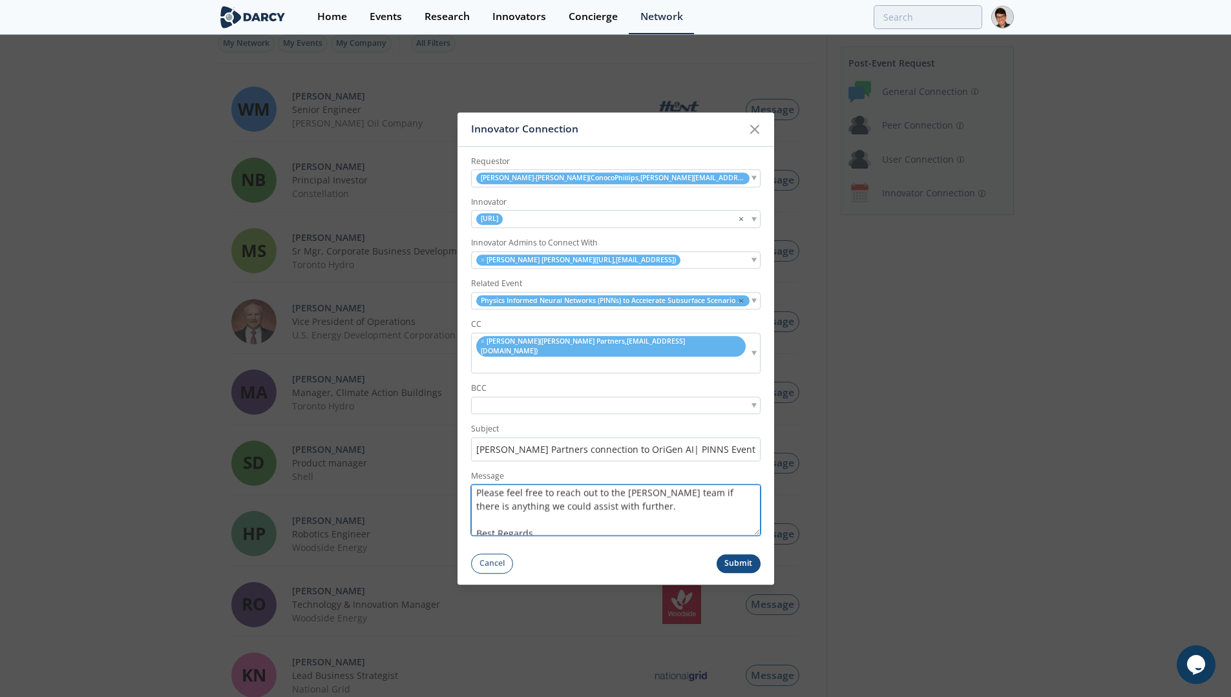
scroll to position [204, 0]
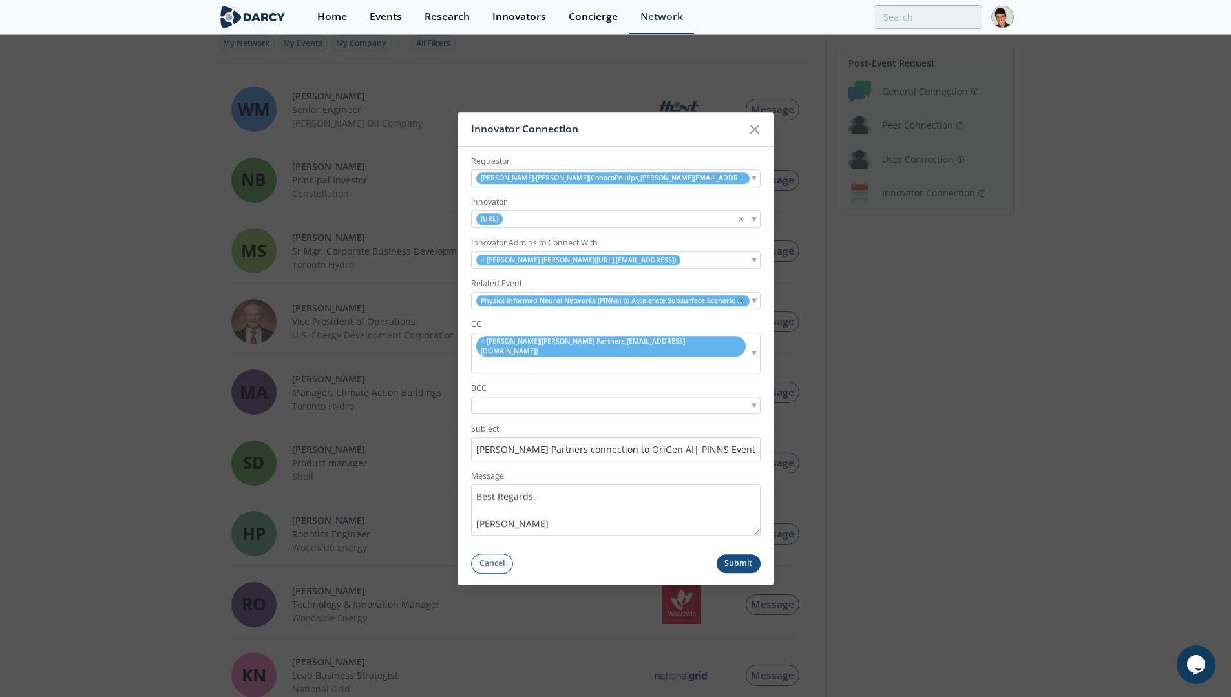
click at [737, 554] on button "Submit" at bounding box center [739, 563] width 44 height 19
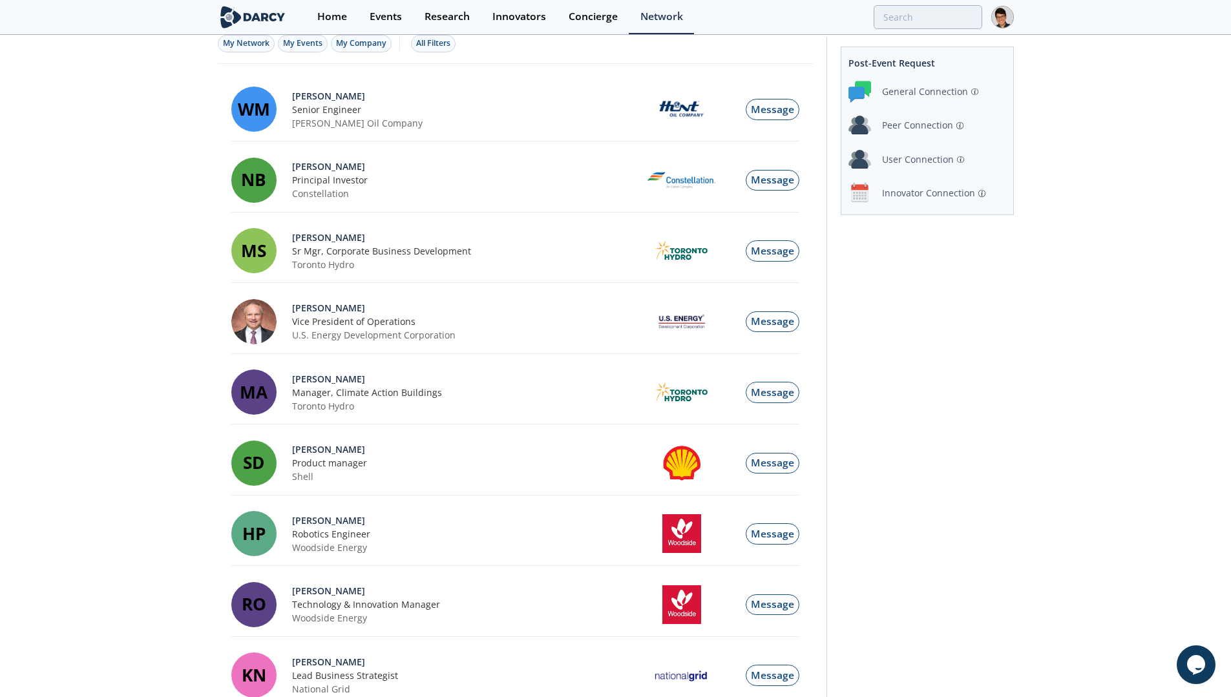
click at [912, 195] on div "Innovator Connection" at bounding box center [928, 193] width 93 height 14
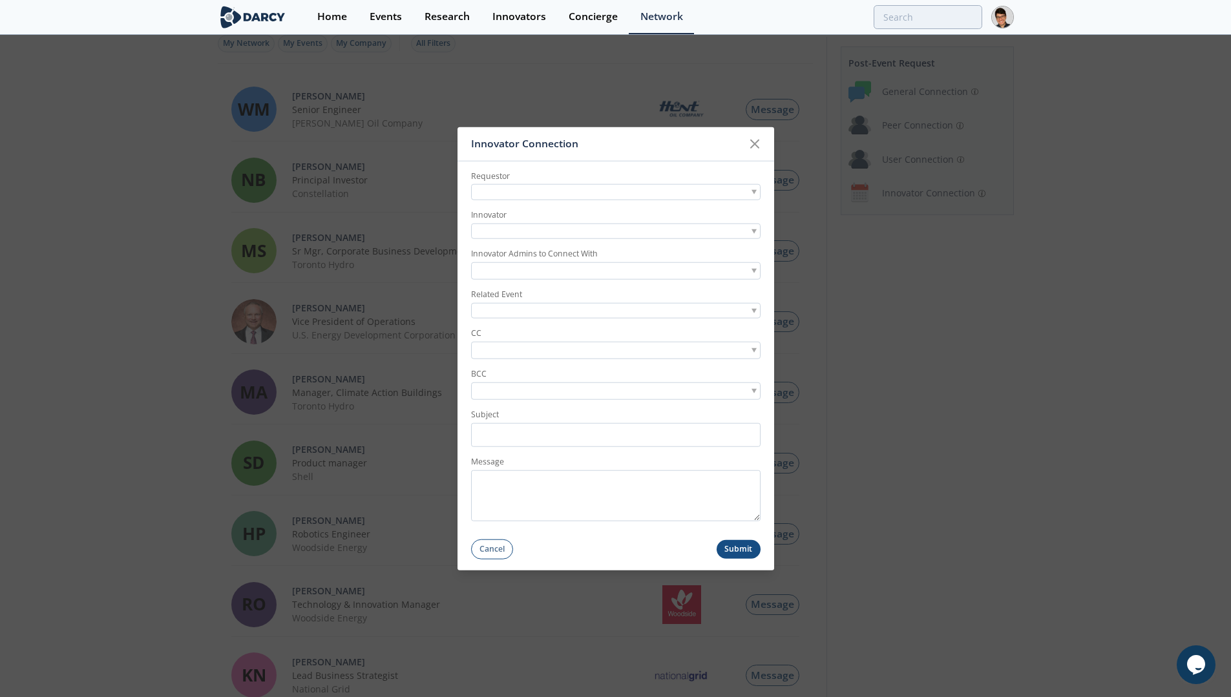
click at [616, 194] on div at bounding box center [615, 192] width 289 height 16
type input "[EMAIL_ADDRESS][PERSON_NAME][DOMAIN_NAME]"
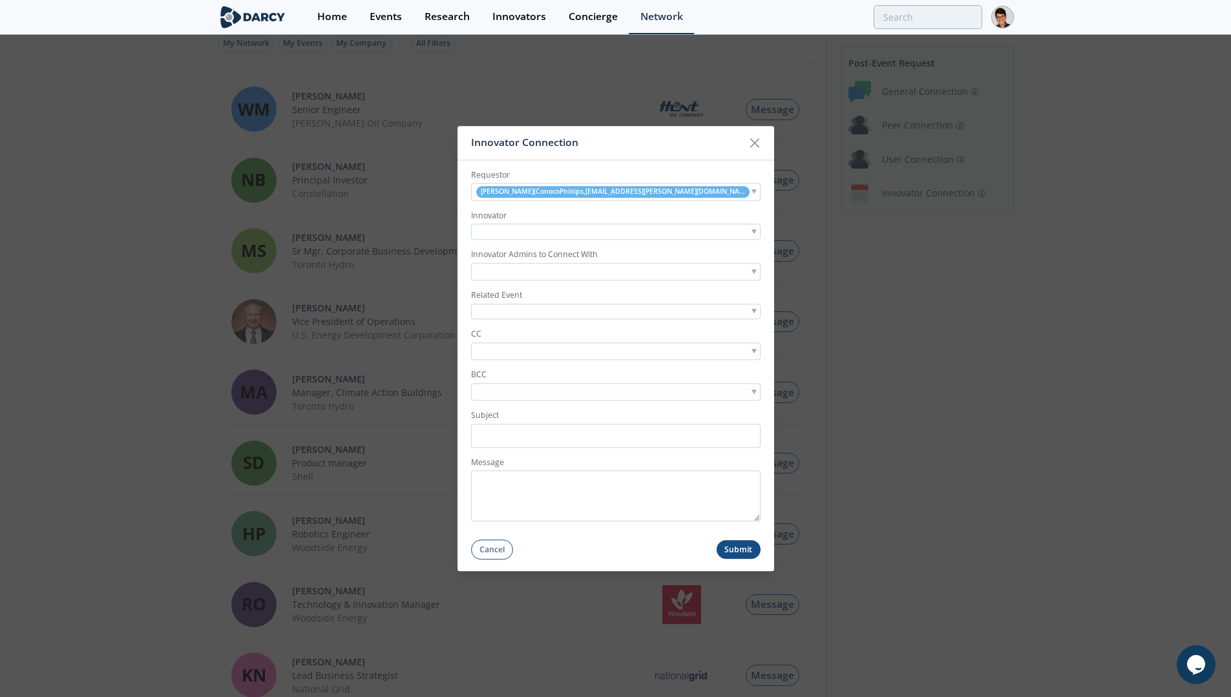
click at [600, 236] on div at bounding box center [615, 232] width 289 height 16
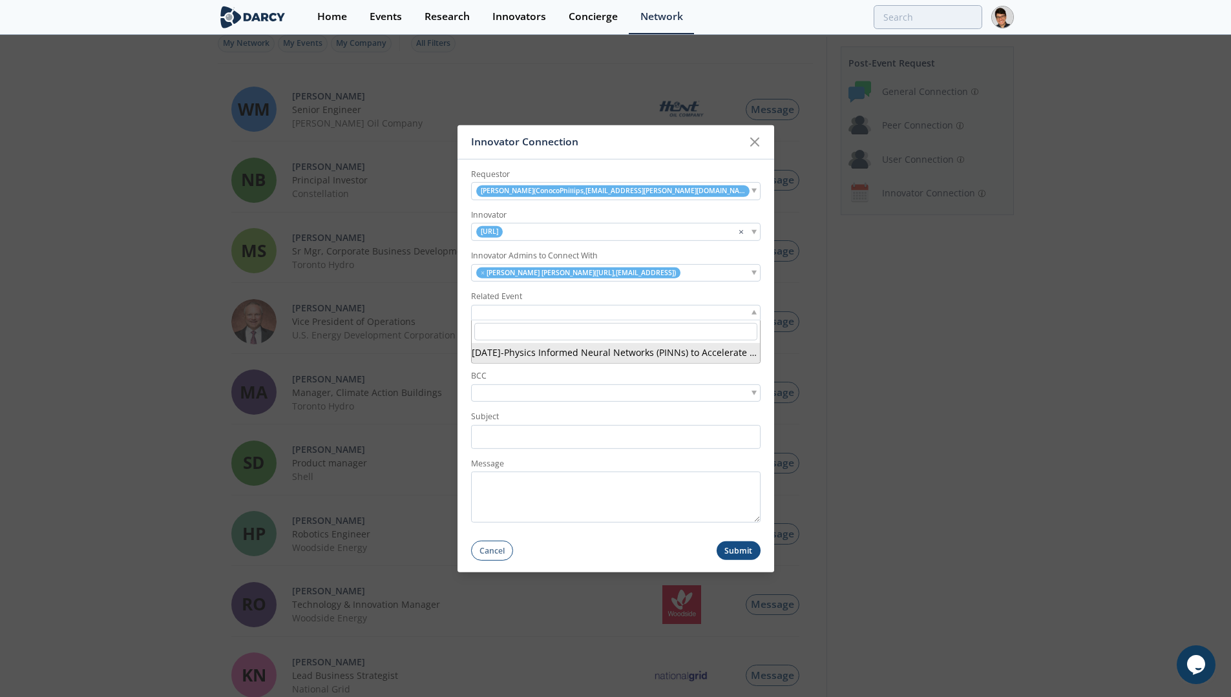
click at [510, 314] on div at bounding box center [615, 312] width 289 height 16
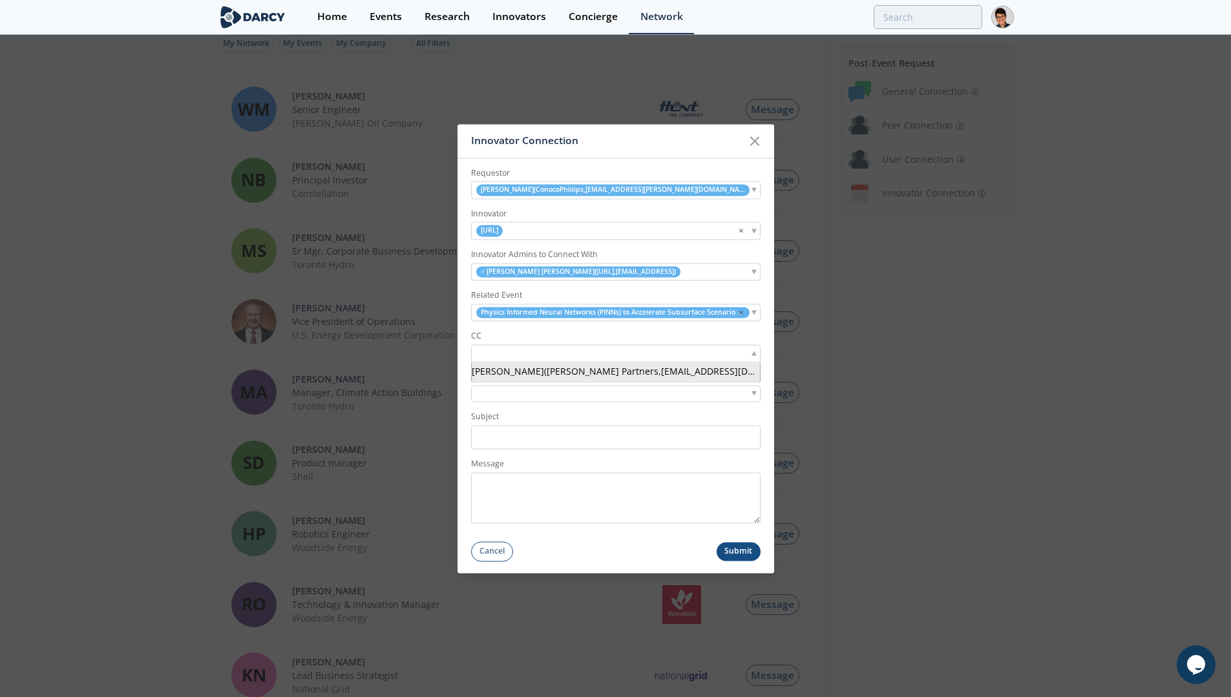
click at [551, 358] on input "search" at bounding box center [518, 353] width 89 height 14
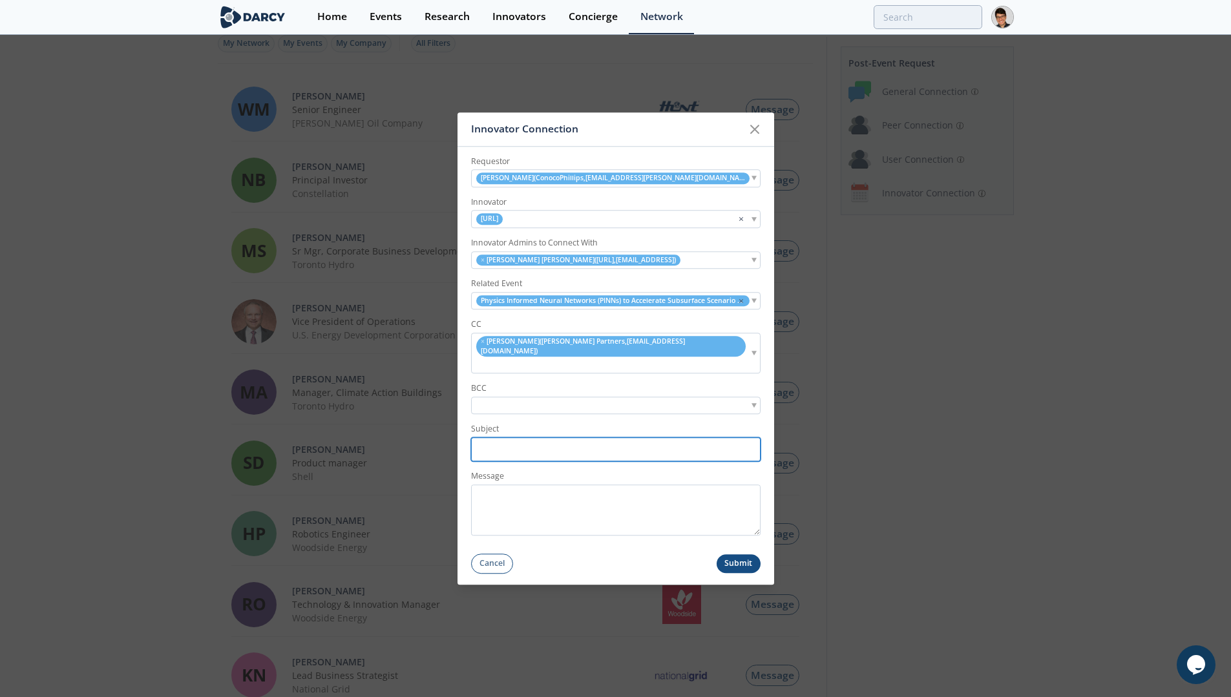
click at [536, 437] on input "Subject" at bounding box center [615, 449] width 289 height 24
paste input "[PERSON_NAME] Partners connection to OriGen AI| PINNS Event"
type input "[PERSON_NAME] Partners connection to OriGen AI| PINNS Event"
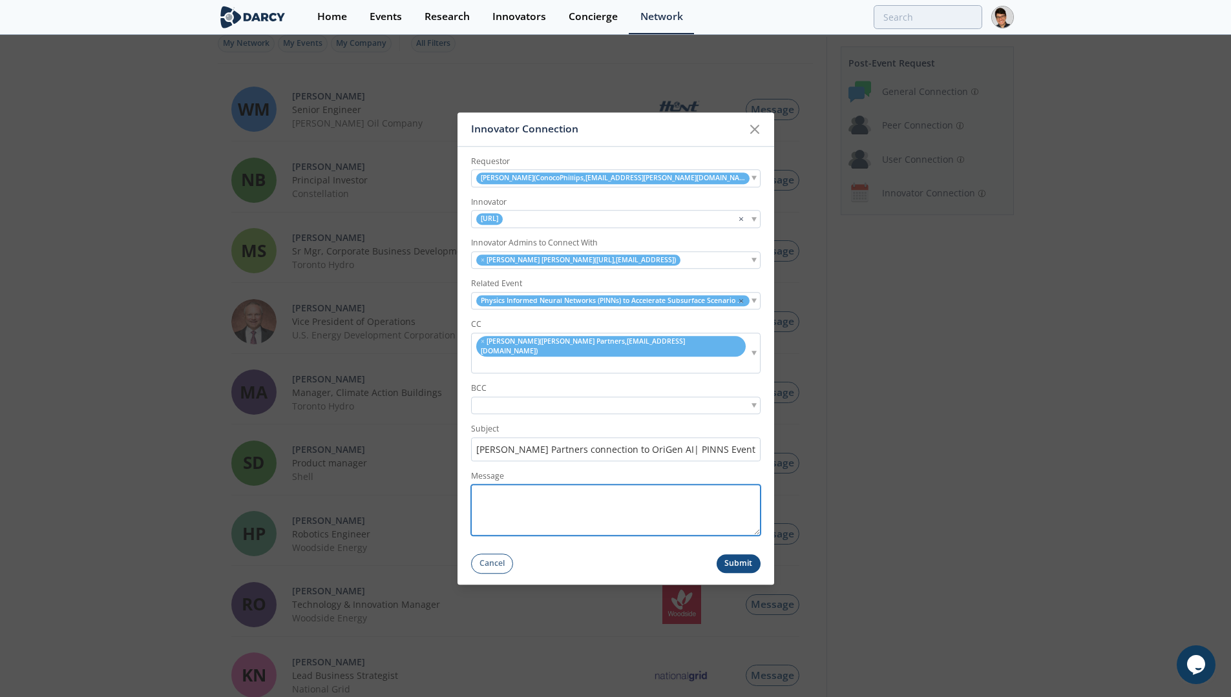
click at [616, 508] on textarea "Message" at bounding box center [615, 510] width 289 height 51
paste textarea "Hello [PERSON_NAME], Thank you for joining our PINNS session [DATE]. Based on y…"
drag, startPoint x: 521, startPoint y: 486, endPoint x: 501, endPoint y: 485, distance: 20.7
click at [501, 485] on textarea "Hello [PERSON_NAME], Thank you for joining our PINNS session [DATE]. Based on y…" at bounding box center [615, 510] width 289 height 51
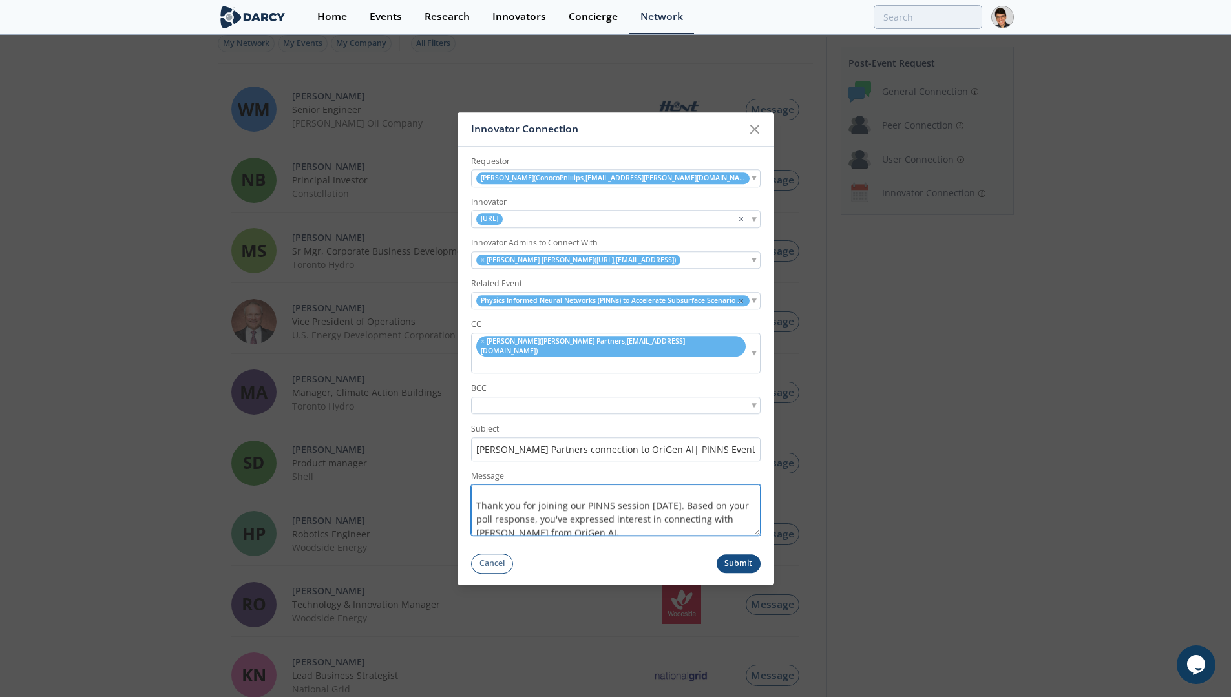
scroll to position [56, 0]
click at [487, 516] on textarea "Hello [PERSON_NAME], Thank you for joining our PINNS session [DATE]. Based on y…" at bounding box center [615, 510] width 289 height 51
click at [568, 510] on textarea "Hello [PERSON_NAME], Thank you for joining our PINNS session [DATE]. Based on y…" at bounding box center [615, 510] width 289 height 51
drag, startPoint x: 628, startPoint y: 510, endPoint x: 575, endPoint y: 509, distance: 53.0
click at [575, 509] on textarea "Hello [PERSON_NAME], Thank you for joining our PINNS session [DATE]. Based on y…" at bounding box center [615, 510] width 289 height 51
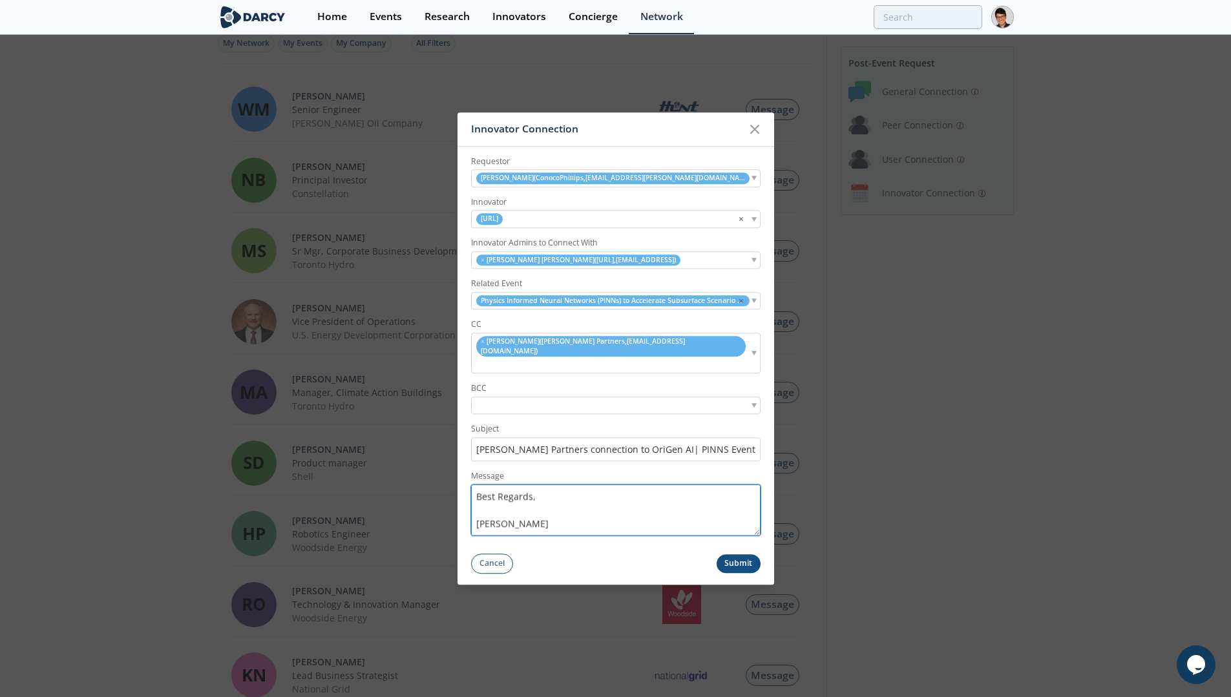
scroll to position [200, 0]
type textarea "Hello [PERSON_NAME], Thank you for joining our PINNS session [DATE]. Based on y…"
click at [740, 554] on button "Submit" at bounding box center [739, 563] width 44 height 19
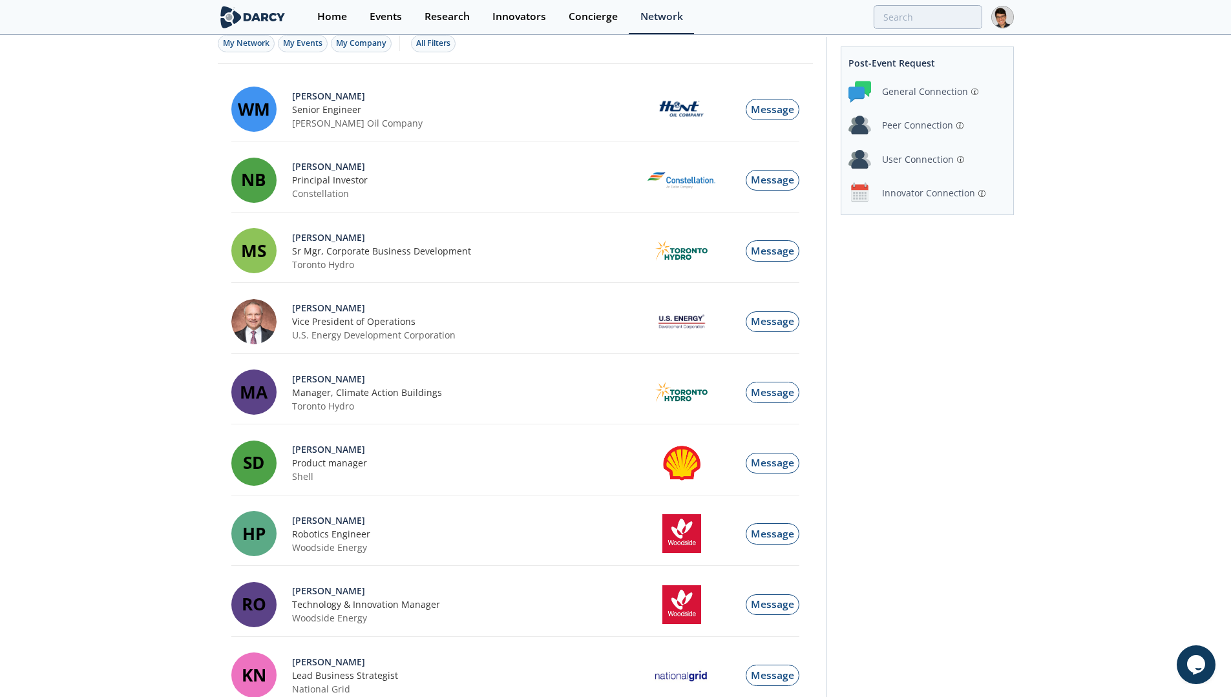
click at [908, 193] on div "Innovator Connection" at bounding box center [928, 193] width 93 height 14
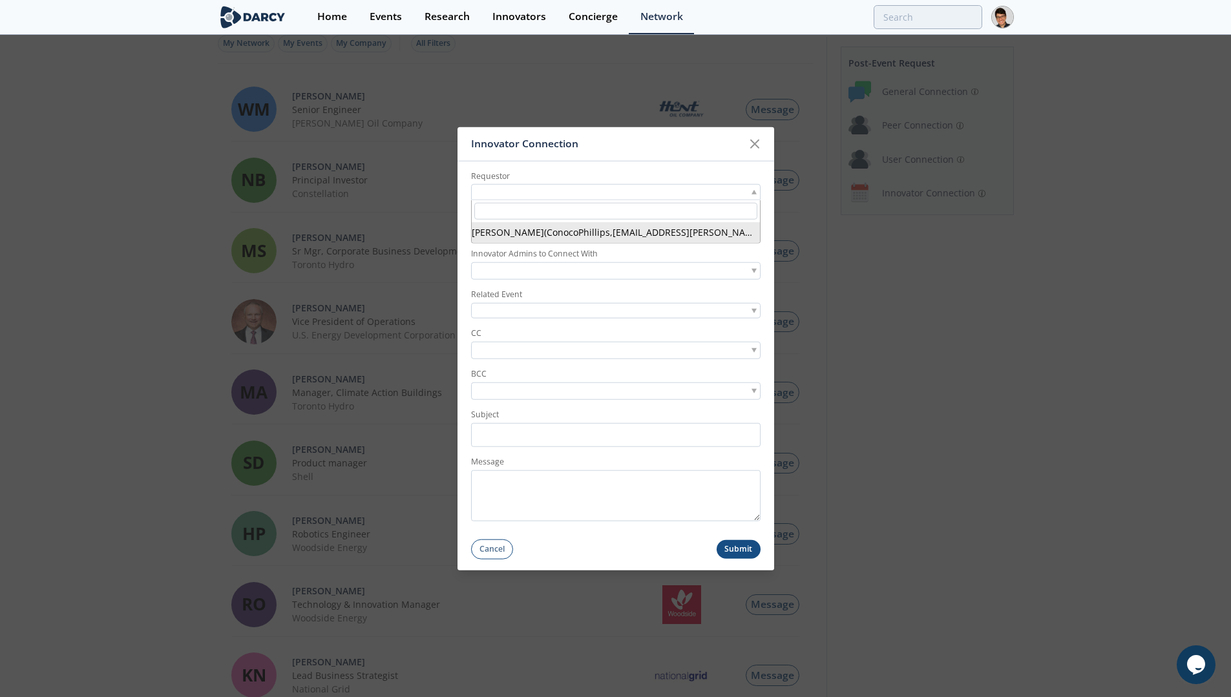
click at [598, 194] on div at bounding box center [615, 192] width 289 height 16
type input "[EMAIL_ADDRESS][DOMAIN_NAME]"
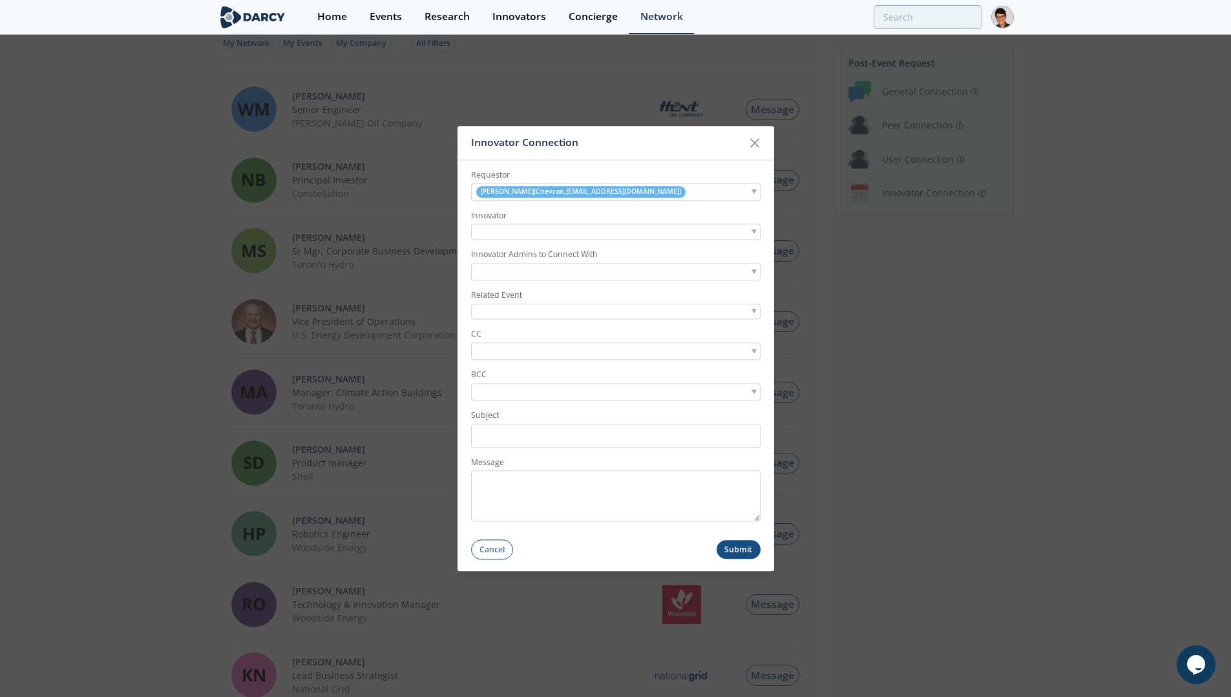
click at [547, 237] on div at bounding box center [615, 232] width 289 height 16
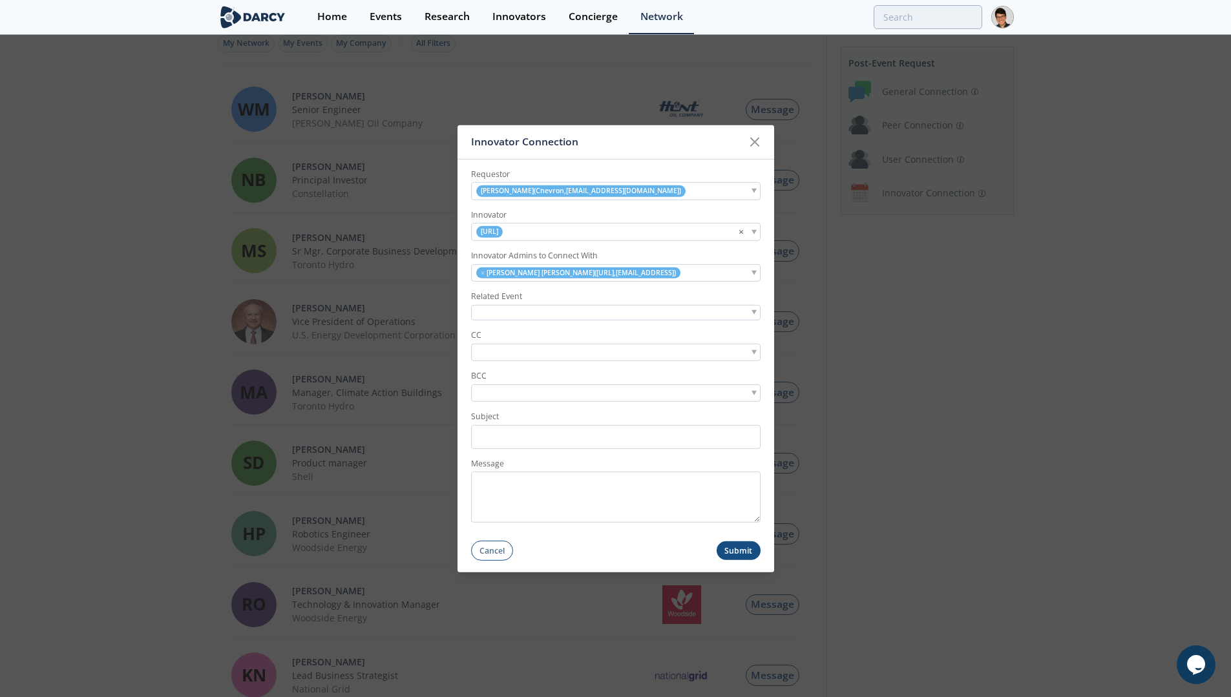
click at [500, 308] on div at bounding box center [615, 312] width 289 height 16
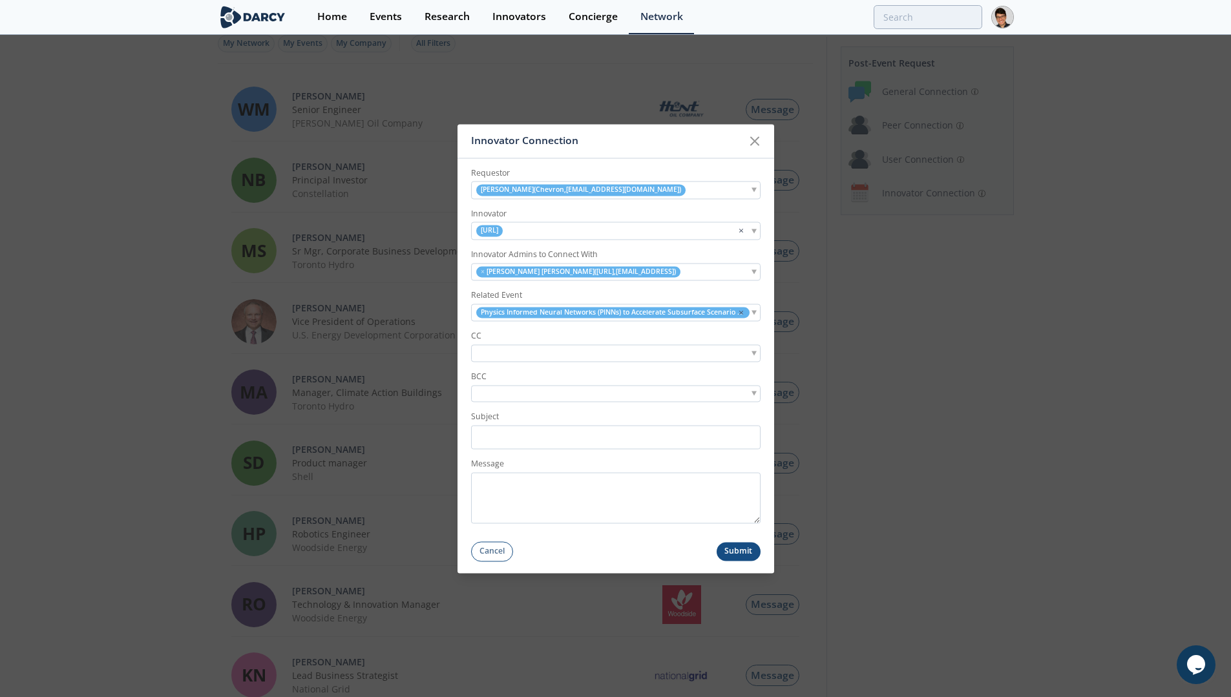
click at [522, 357] on input "search" at bounding box center [518, 353] width 89 height 14
type input "[PERSON_NAME]"
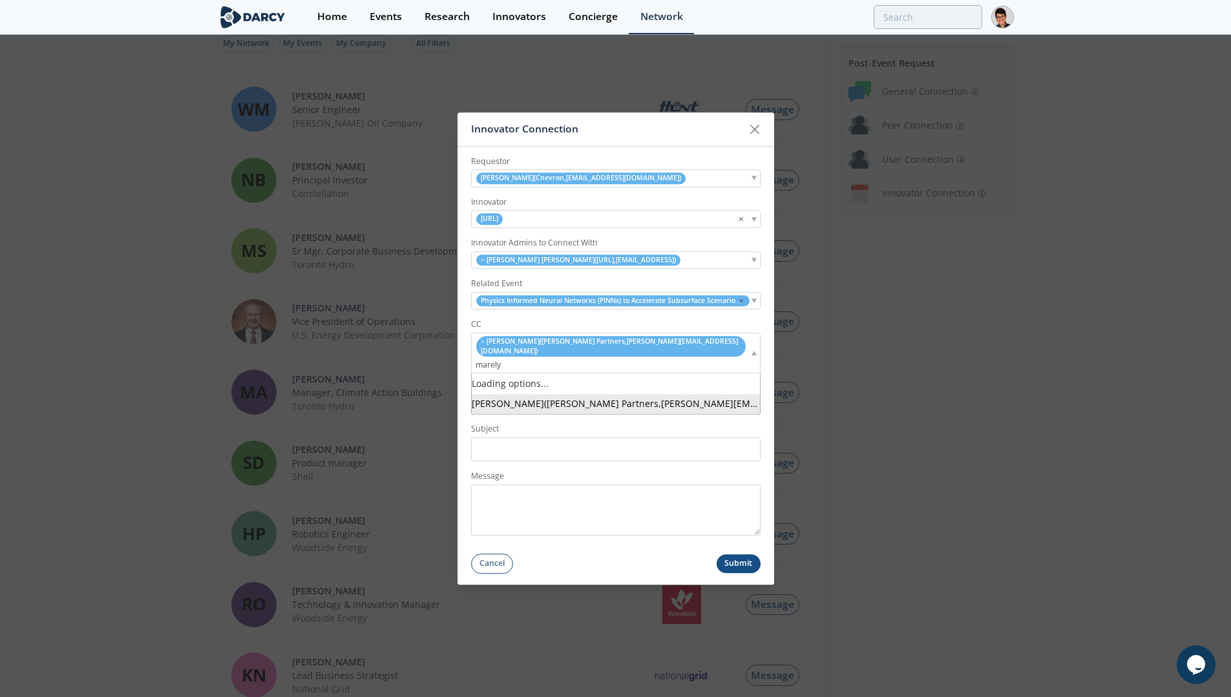
type input "[PERSON_NAME]"
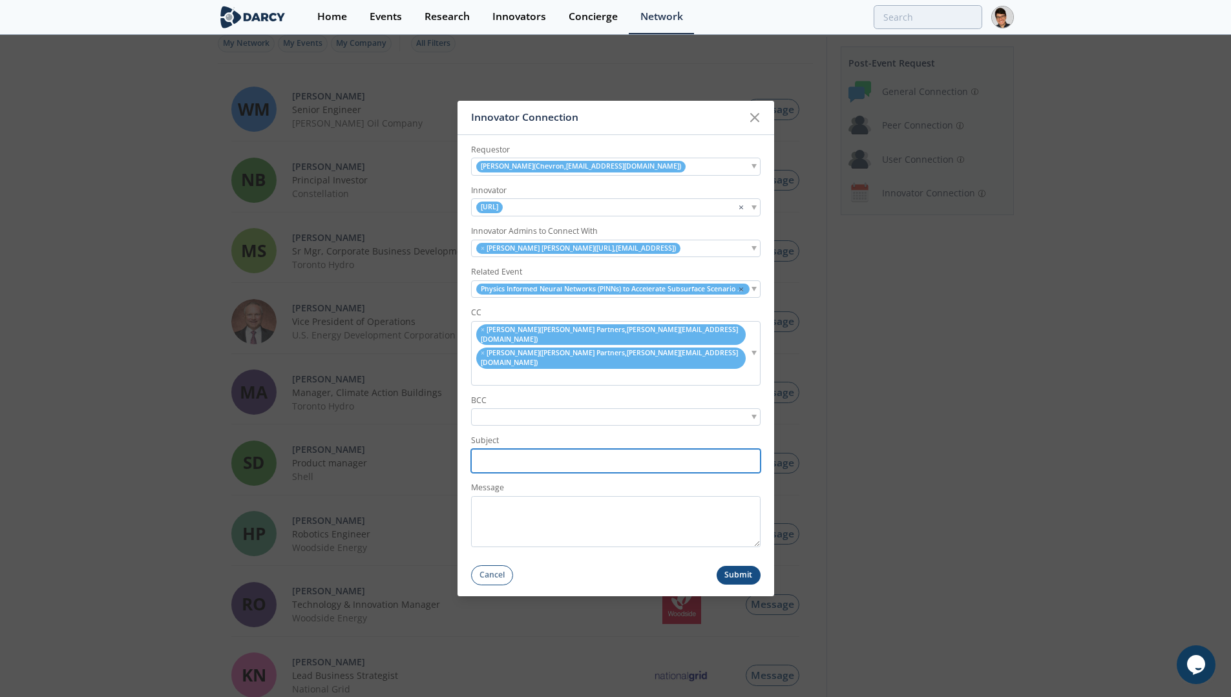
click at [565, 449] on input "Subject" at bounding box center [615, 461] width 289 height 24
paste input "[PERSON_NAME] Partners connection to OriGen AI| PINNS Event"
type input "[PERSON_NAME] Partners connection to OriGen AI| PINNS Event"
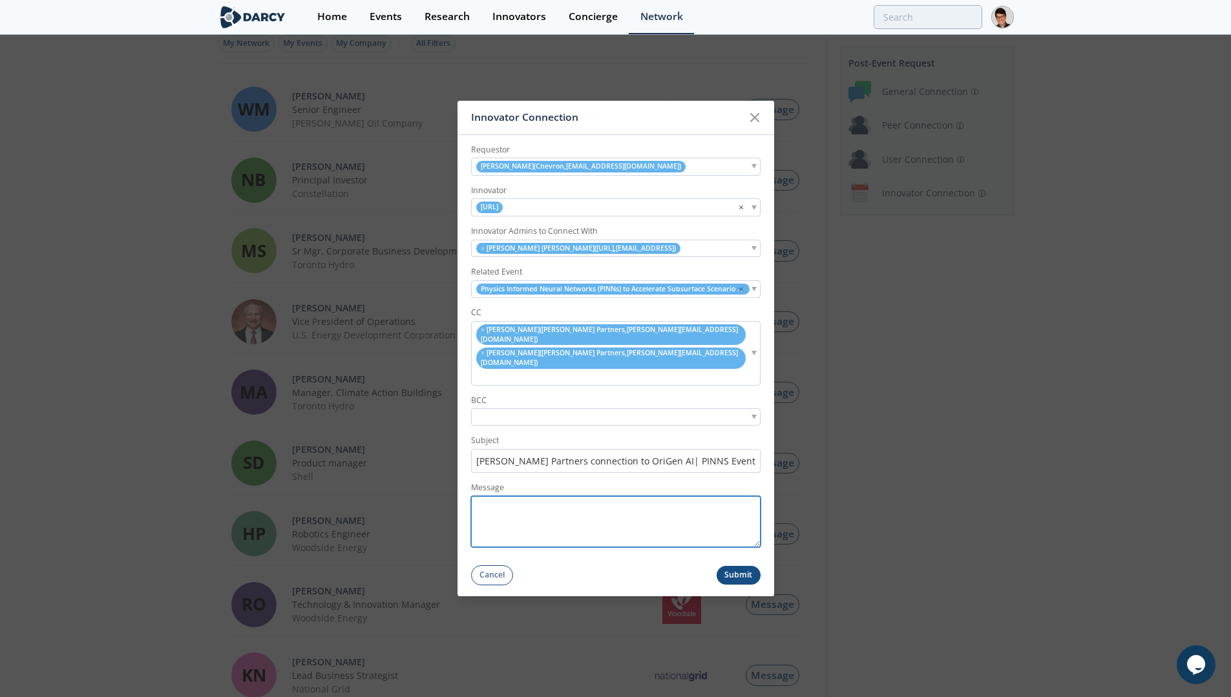
click at [673, 510] on textarea "Message" at bounding box center [615, 521] width 289 height 51
paste textarea "[PERSON_NAME] Partners connection to OriGen AI| PINNS Event"
type textarea "[PERSON_NAME] Partners connection to OriGen AI| PINNS Event"
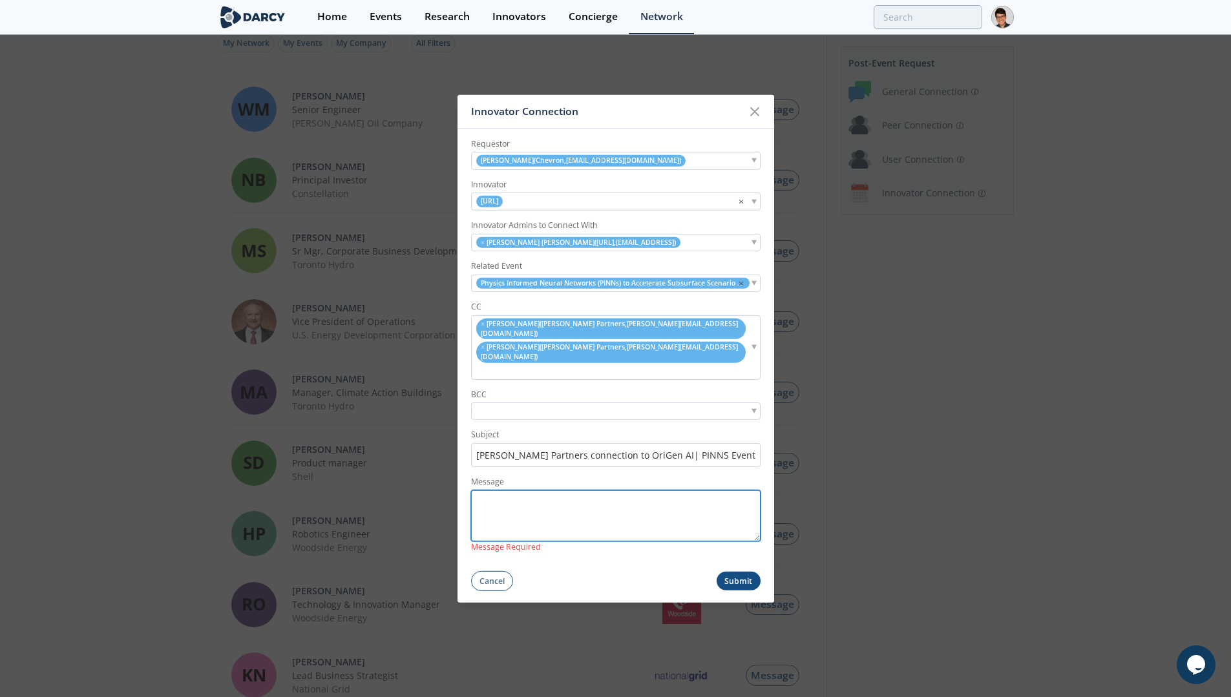
paste textarea "Hello [PERSON_NAME], Thank you for joining our PINNS session [DATE]. Based on y…"
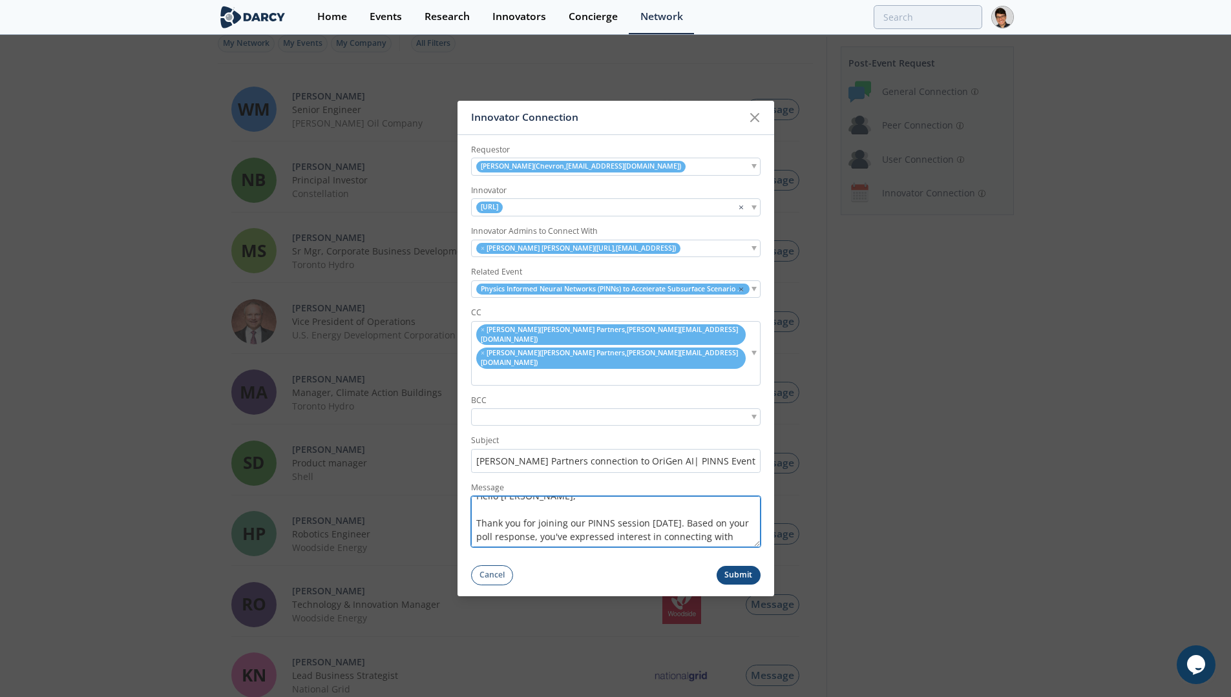
scroll to position [0, 0]
drag, startPoint x: 522, startPoint y: 494, endPoint x: 501, endPoint y: 492, distance: 20.7
click at [501, 496] on textarea "Hello [PERSON_NAME], Thank you for joining our PINNS session [DATE]. Based on y…" at bounding box center [615, 521] width 289 height 51
drag, startPoint x: 631, startPoint y: 507, endPoint x: 575, endPoint y: 505, distance: 56.2
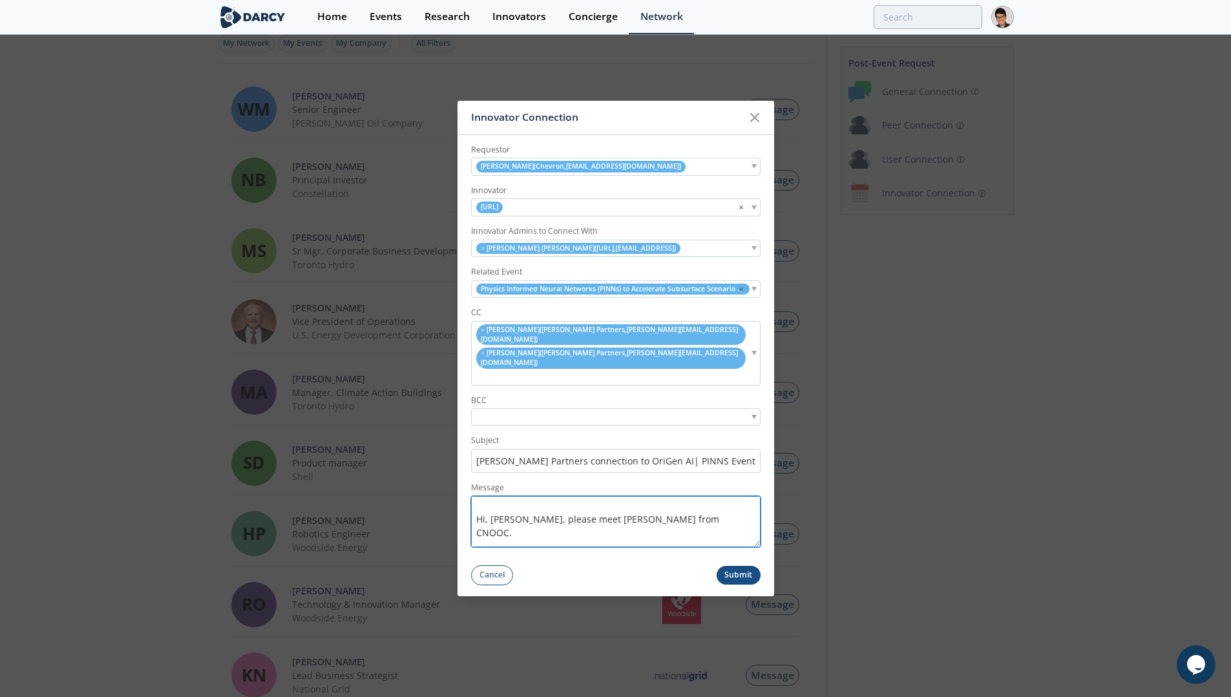
click at [575, 505] on textarea "Hello [PERSON_NAME], Thank you for joining our PINNS session [DATE]. Based on y…" at bounding box center [615, 521] width 289 height 51
drag, startPoint x: 676, startPoint y: 504, endPoint x: 649, endPoint y: 501, distance: 26.7
click at [649, 501] on textarea "Hello [PERSON_NAME], Thank you for joining our PINNS session [DATE]. Based on y…" at bounding box center [615, 521] width 289 height 51
type textarea "Hello [PERSON_NAME], Thank you for joining our PINNS session [DATE]. Based on y…"
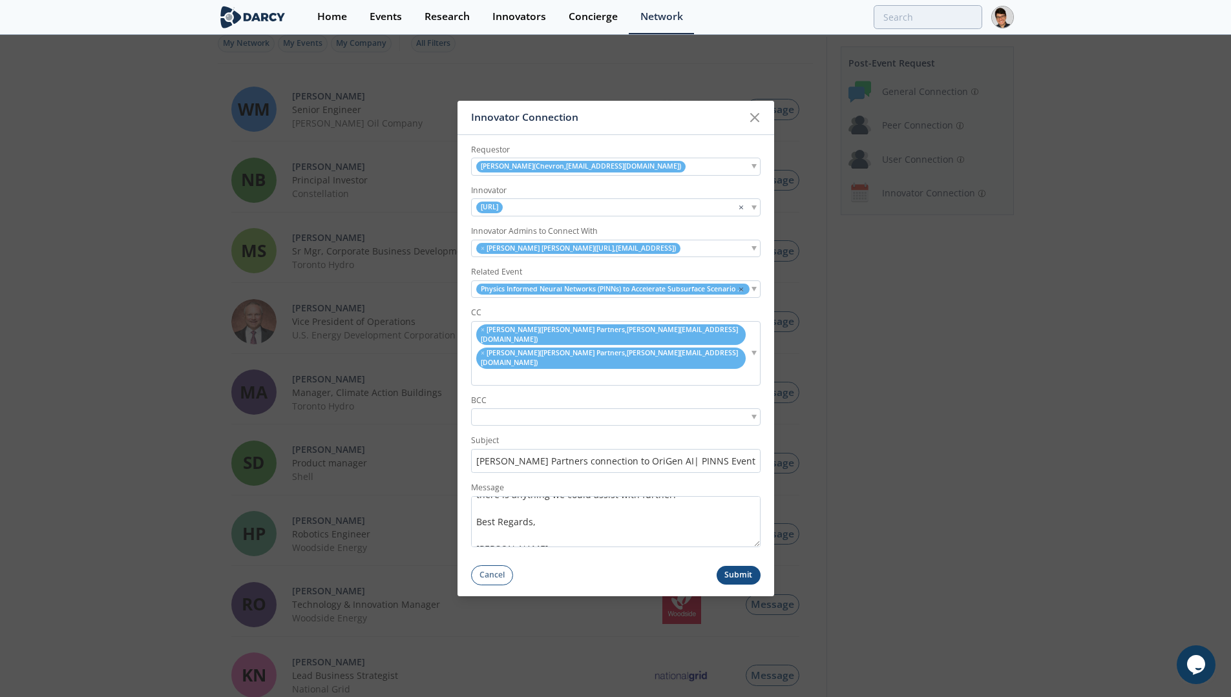
click at [746, 566] on button "Submit" at bounding box center [739, 575] width 44 height 19
